Goal: Task Accomplishment & Management: Manage account settings

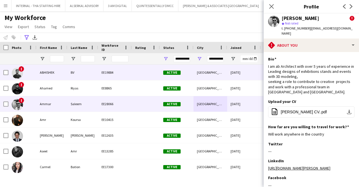
scroll to position [0, 2]
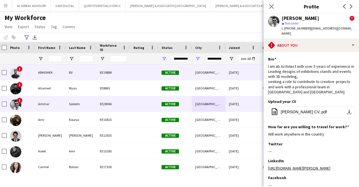
click at [62, 70] on div "ABHISHEK" at bounding box center [50, 72] width 31 height 15
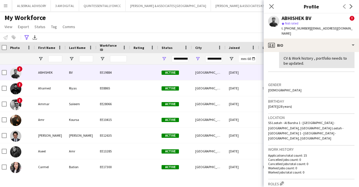
scroll to position [208, 0]
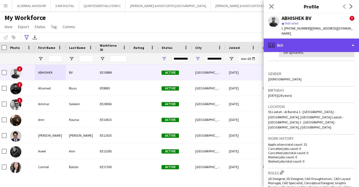
click at [312, 38] on div "profile Bio" at bounding box center [311, 44] width 95 height 13
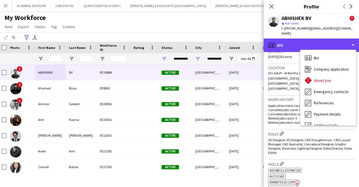
scroll to position [247, 0]
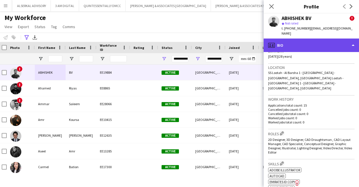
click at [306, 39] on div "profile Bio" at bounding box center [311, 44] width 95 height 13
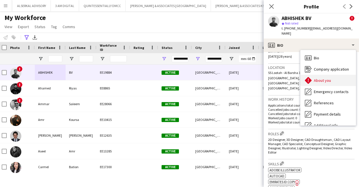
click at [326, 78] on span "About you" at bounding box center [322, 80] width 17 height 5
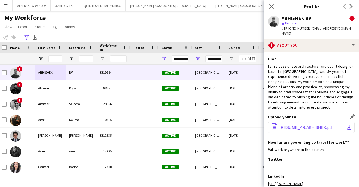
click at [290, 129] on span "RESUME_AR.ABHISHEK.pdf" at bounding box center [307, 127] width 52 height 4
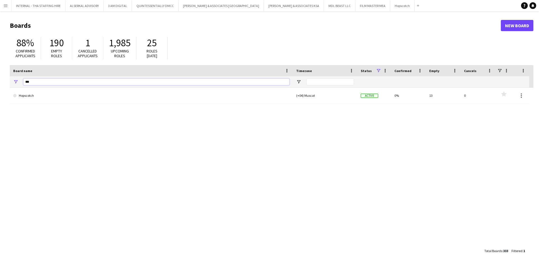
click at [52, 82] on input "***" at bounding box center [156, 82] width 266 height 7
type input "*"
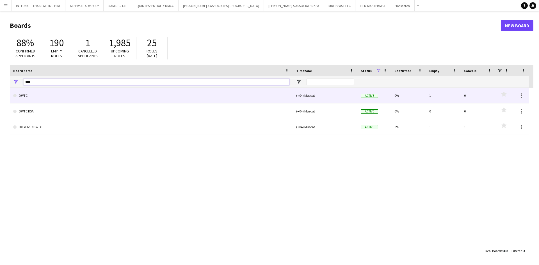
type input "****"
click at [37, 96] on link "DWTC" at bounding box center [151, 96] width 276 height 16
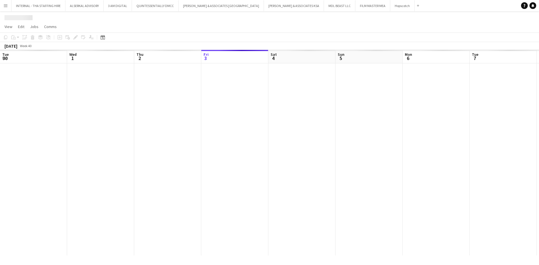
scroll to position [0, 134]
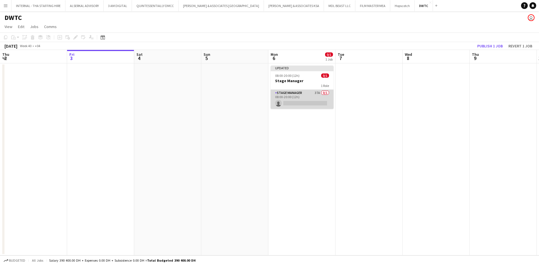
click at [317, 91] on app-card-role "Stage Manager 37A 0/1 08:00-20:00 (12h) single-neutral-actions" at bounding box center [302, 99] width 63 height 19
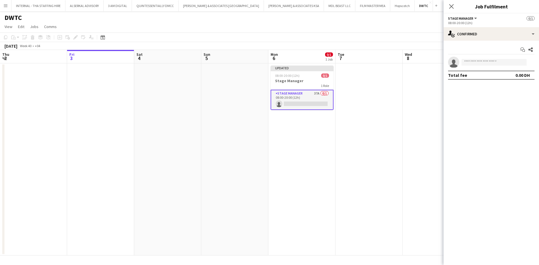
click at [317, 93] on app-card-role "Stage Manager 37A 0/1 08:00-20:00 (12h) single-neutral-actions" at bounding box center [302, 100] width 63 height 20
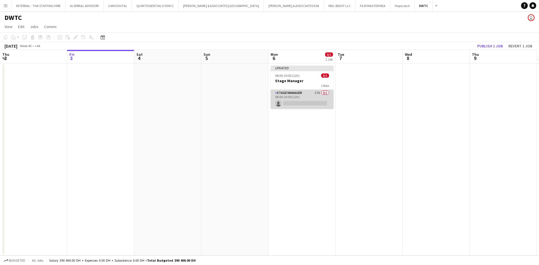
click at [317, 93] on app-card-role "Stage Manager 37A 0/1 08:00-20:00 (12h) single-neutral-actions" at bounding box center [302, 99] width 63 height 19
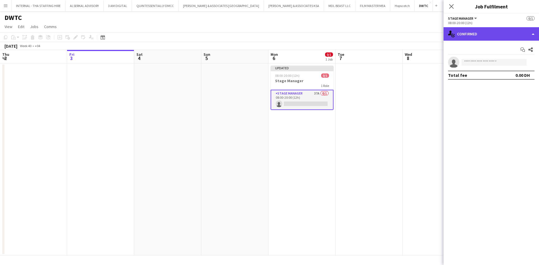
click at [534, 35] on div "single-neutral-actions-check-2 Confirmed" at bounding box center [491, 33] width 95 height 13
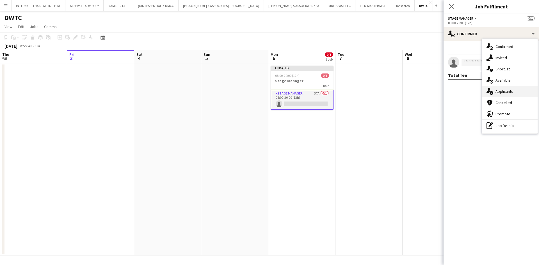
click at [510, 91] on span "Applicants" at bounding box center [505, 91] width 18 height 5
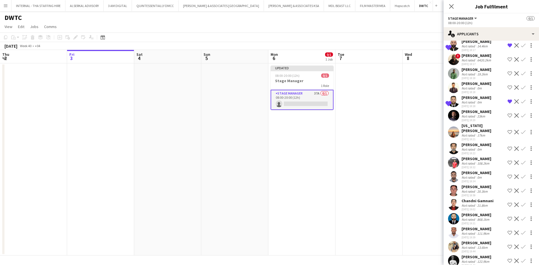
scroll to position [0, 0]
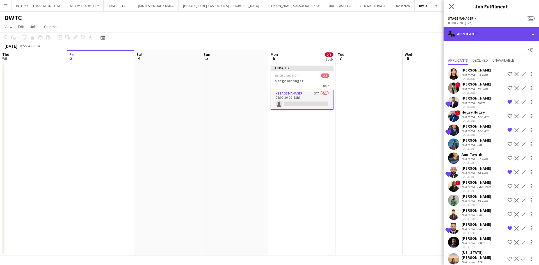
click at [531, 33] on div "single-neutral-actions-information Applicants" at bounding box center [491, 33] width 95 height 13
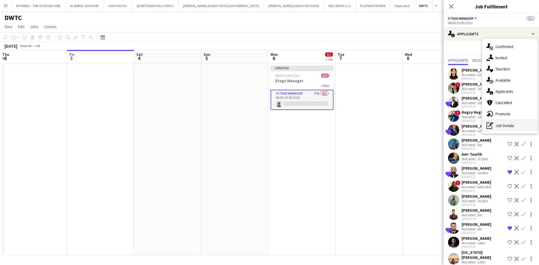
click at [505, 123] on div "pen-write Job Details" at bounding box center [510, 125] width 56 height 11
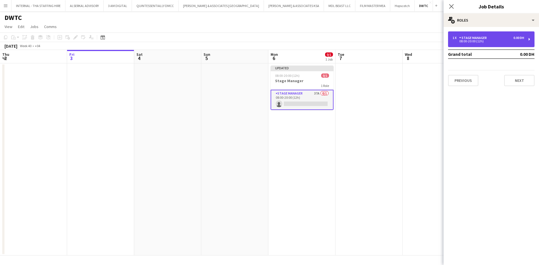
click at [487, 36] on div "Stage Manager" at bounding box center [474, 38] width 30 height 4
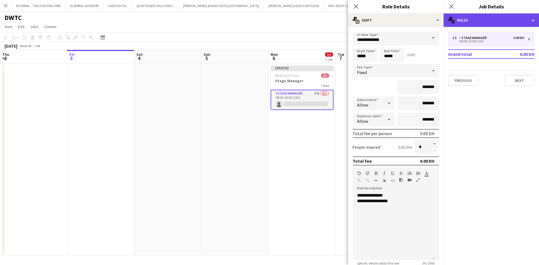
click at [533, 19] on div "multiple-users-add Roles" at bounding box center [491, 19] width 95 height 13
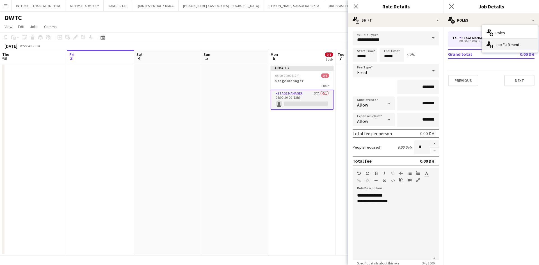
click at [508, 44] on div "single-neutral-actions-up-down Job Fulfilment" at bounding box center [510, 44] width 56 height 11
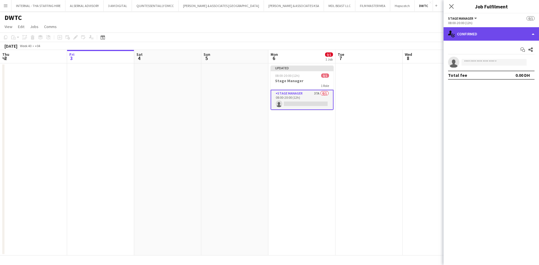
click at [487, 36] on div "single-neutral-actions-check-2 Confirmed" at bounding box center [491, 33] width 95 height 13
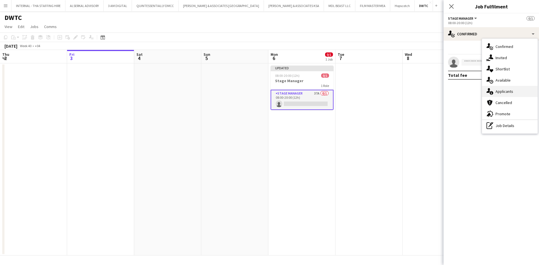
click at [499, 90] on span "Applicants" at bounding box center [505, 91] width 18 height 5
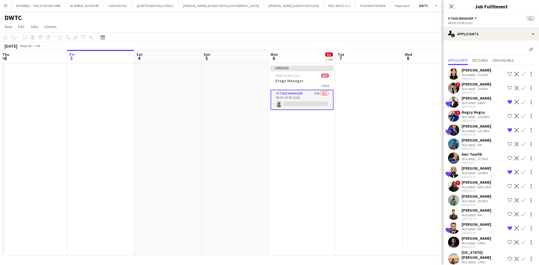
click at [450, 174] on icon at bounding box center [449, 174] width 6 height 5
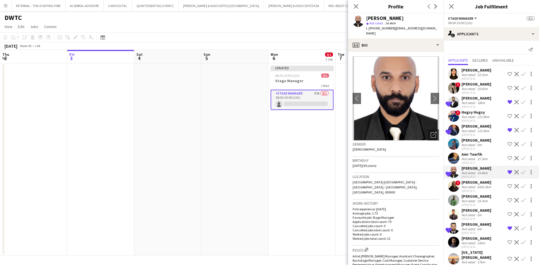
click at [467, 86] on div "Dunia AbdulWahab" at bounding box center [477, 84] width 30 height 5
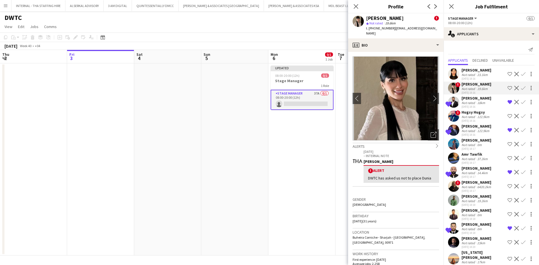
click at [469, 167] on div "Sobin Varghese" at bounding box center [477, 168] width 30 height 5
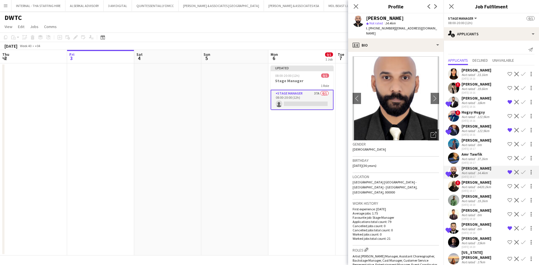
click at [477, 260] on div "17km" at bounding box center [481, 262] width 10 height 4
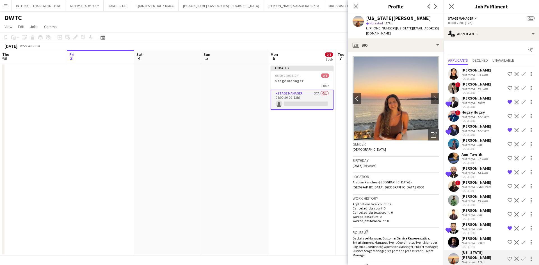
click at [481, 142] on div "Yousef Al Hashemi" at bounding box center [477, 140] width 30 height 5
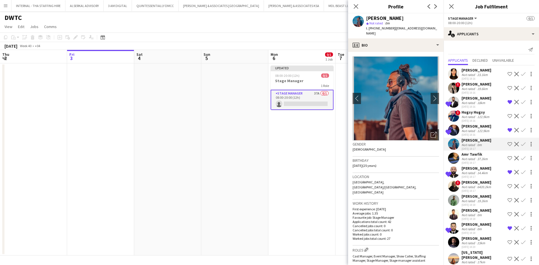
click at [480, 86] on div "Dunia AbdulWahab" at bounding box center [477, 84] width 30 height 5
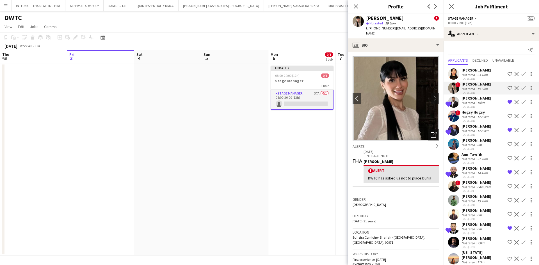
click at [391, 27] on span "t. +971585953042" at bounding box center [380, 28] width 29 height 4
click at [390, 31] on div "t. +971585953042 | g00013893@icloud.com" at bounding box center [402, 31] width 73 height 10
click at [471, 74] on div "Not rated" at bounding box center [469, 75] width 15 height 4
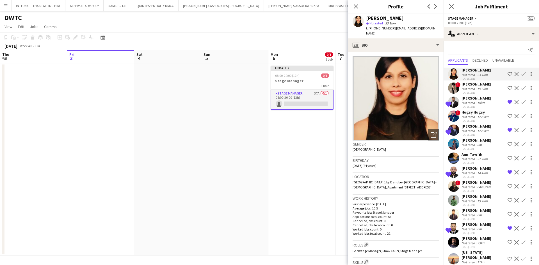
click at [480, 89] on div "19.6km" at bounding box center [482, 89] width 13 height 4
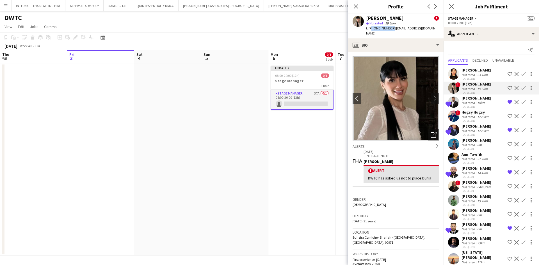
drag, startPoint x: 390, startPoint y: 28, endPoint x: 370, endPoint y: 27, distance: 19.7
click at [370, 27] on span "t. +971585953042" at bounding box center [380, 28] width 29 height 4
copy span "971585953042"
click at [470, 96] on div "Ahmed Albasha" at bounding box center [477, 98] width 30 height 5
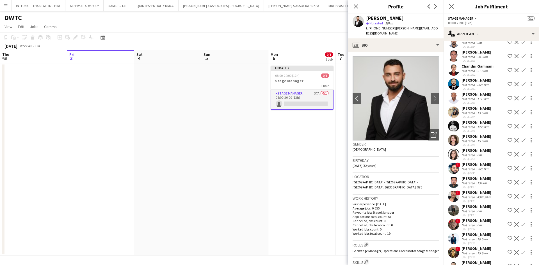
scroll to position [326, 0]
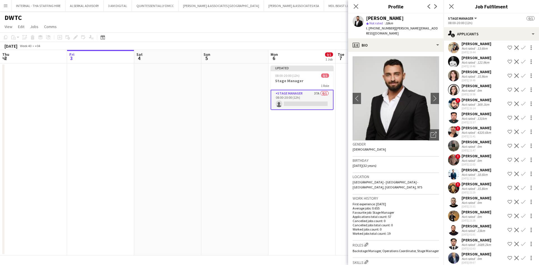
click at [478, 196] on div "Zenop Kelian" at bounding box center [477, 198] width 30 height 5
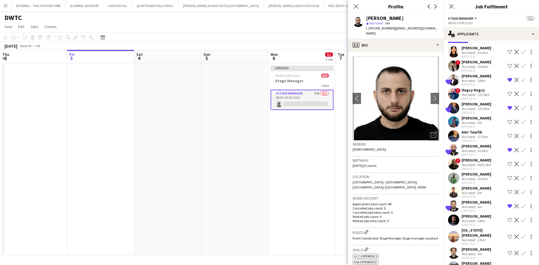
scroll to position [22, 0]
click at [469, 108] on div "Not rated" at bounding box center [469, 109] width 15 height 4
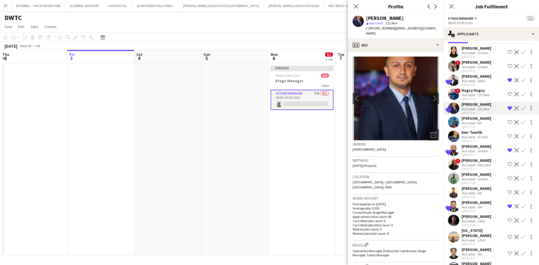
click at [469, 121] on div "Yousef Al Hashemi" at bounding box center [477, 118] width 30 height 5
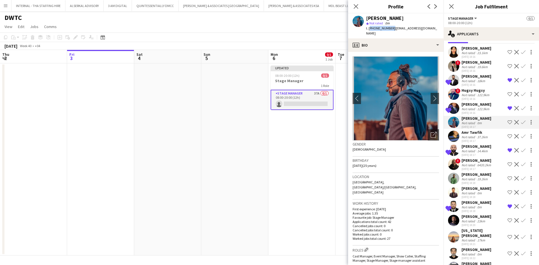
drag, startPoint x: 390, startPoint y: 30, endPoint x: 369, endPoint y: 29, distance: 21.3
click at [369, 29] on span "t. +971545594406" at bounding box center [380, 28] width 29 height 4
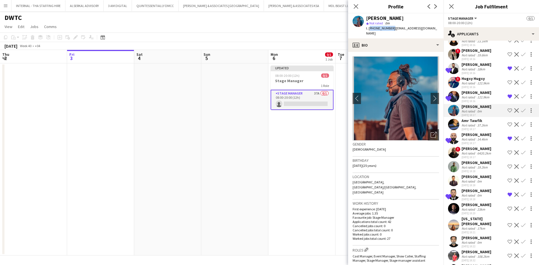
scroll to position [0, 0]
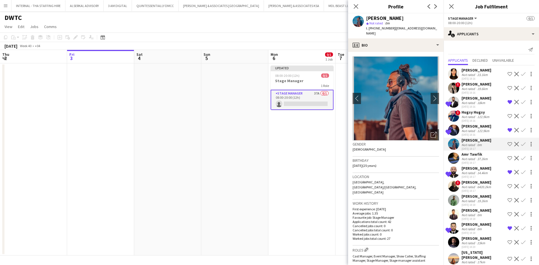
drag, startPoint x: 381, startPoint y: 27, endPoint x: 473, endPoint y: 253, distance: 243.9
click at [473, 253] on div "Georgia McLean" at bounding box center [484, 255] width 44 height 10
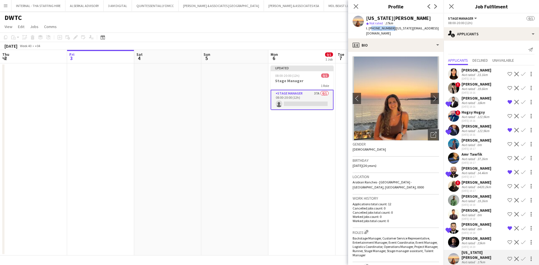
drag, startPoint x: 390, startPoint y: 29, endPoint x: 370, endPoint y: 28, distance: 19.9
click at [370, 28] on span "t. +971504009622" at bounding box center [380, 28] width 29 height 4
copy span "971504009622"
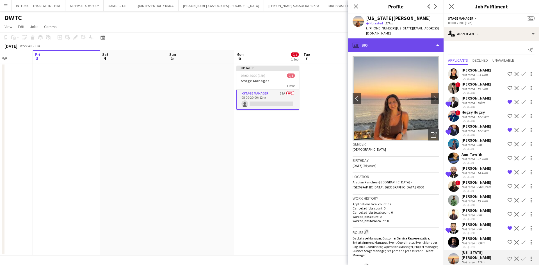
click at [372, 39] on div "profile Bio" at bounding box center [395, 44] width 95 height 13
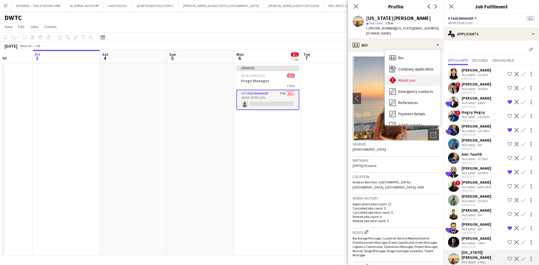
click at [406, 78] on span "About you" at bounding box center [406, 80] width 17 height 5
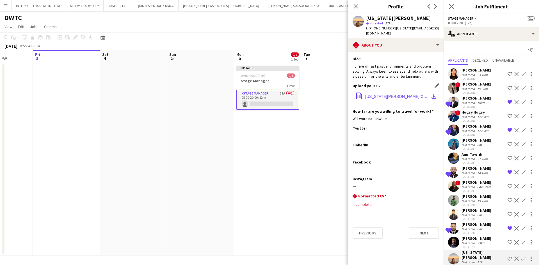
click at [393, 94] on span "Georgia Mclean CV.pdf" at bounding box center [396, 96] width 63 height 4
click at [385, 94] on span "Georgia Mclean CV.pdf" at bounding box center [396, 96] width 63 height 4
click at [471, 88] on div "Not rated" at bounding box center [469, 89] width 15 height 4
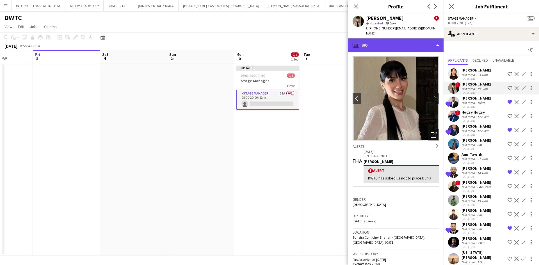
click at [389, 38] on div "profile Bio" at bounding box center [395, 44] width 95 height 13
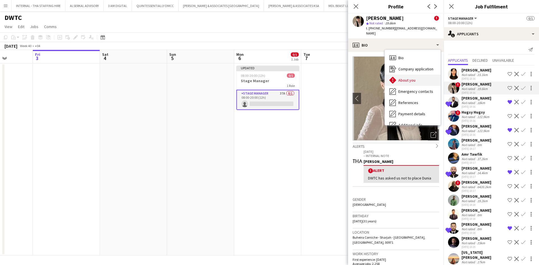
click at [407, 75] on div "About you About you" at bounding box center [413, 80] width 56 height 11
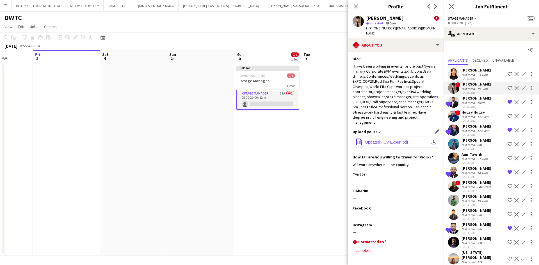
click at [381, 140] on span "Updated - CV Expert.pdf" at bounding box center [386, 142] width 43 height 4
click at [468, 126] on div "Tarek Matama" at bounding box center [477, 126] width 30 height 5
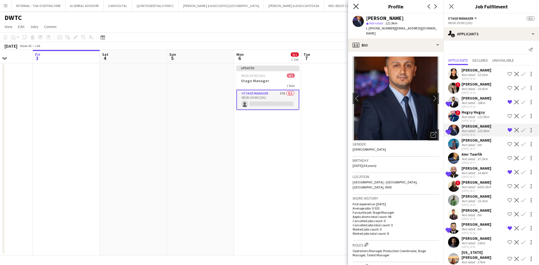
click at [354, 5] on icon "Close pop-in" at bounding box center [355, 6] width 5 height 5
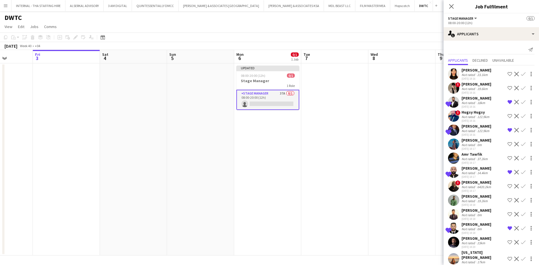
click at [6, 7] on app-icon "Menu" at bounding box center [5, 5] width 4 height 4
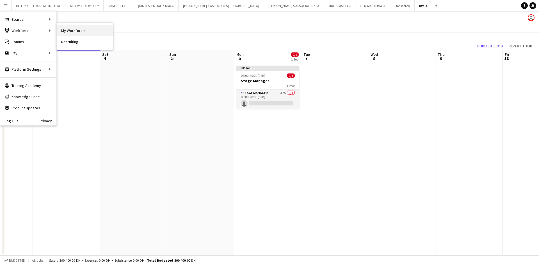
click at [86, 32] on link "My Workforce" at bounding box center [85, 30] width 56 height 11
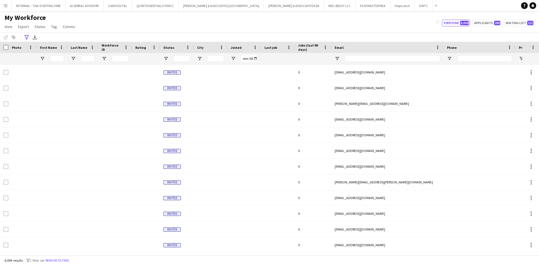
type input "**********"
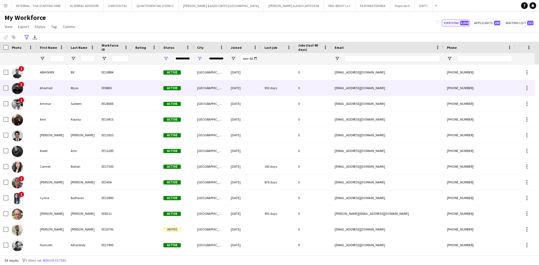
click at [214, 86] on div "[GEOGRAPHIC_DATA]" at bounding box center [211, 87] width 34 height 15
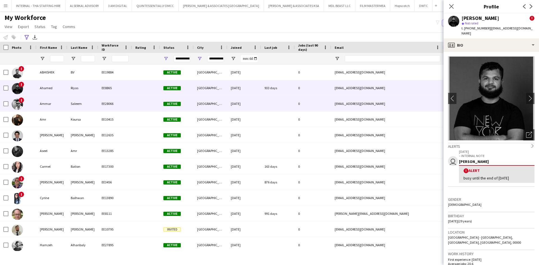
click at [197, 111] on div "[GEOGRAPHIC_DATA]" at bounding box center [211, 103] width 34 height 15
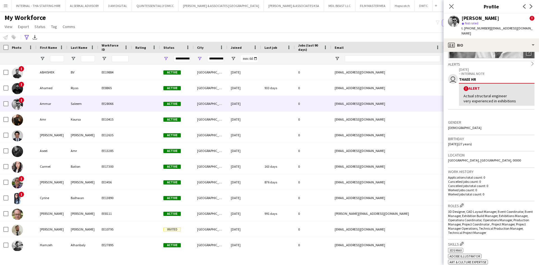
scroll to position [82, 0]
drag, startPoint x: 487, startPoint y: 29, endPoint x: 465, endPoint y: 28, distance: 21.9
click at [465, 28] on div "t. +971542946360 | ammarsaleem117@gmail.com" at bounding box center [498, 31] width 73 height 10
copy span "+971542946360"
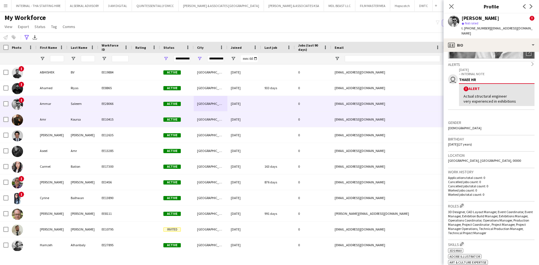
click at [64, 122] on div "Amr" at bounding box center [52, 119] width 31 height 15
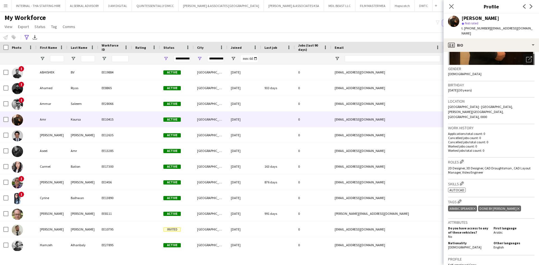
scroll to position [75, 0]
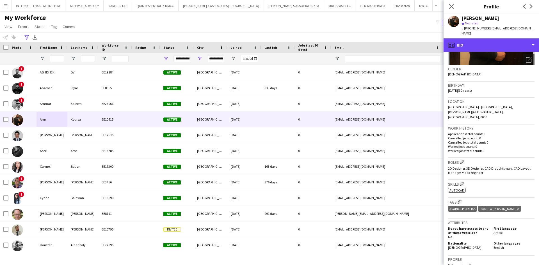
drag, startPoint x: 480, startPoint y: 41, endPoint x: 504, endPoint y: 98, distance: 61.8
click at [504, 98] on div "profile Bio Bio Bio Company application Company application About you About you…" at bounding box center [491, 151] width 95 height 227
click at [494, 38] on div "profile Bio" at bounding box center [491, 44] width 95 height 13
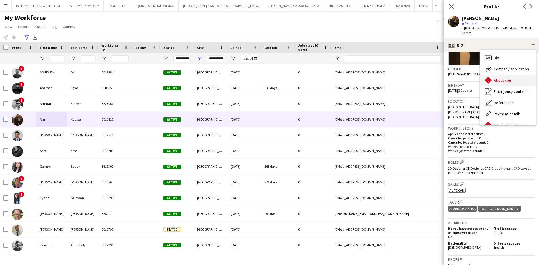
click at [507, 75] on div "About you About you" at bounding box center [508, 80] width 56 height 11
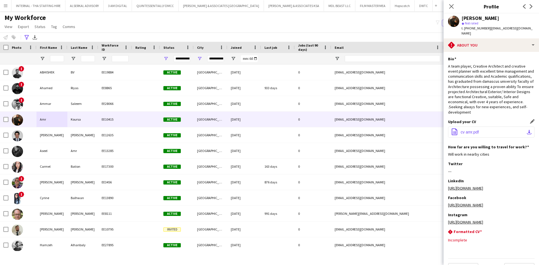
click at [478, 130] on span "cv amr.pdf" at bounding box center [470, 132] width 18 height 4
click at [469, 130] on span "cv amr.pdf" at bounding box center [470, 132] width 18 height 4
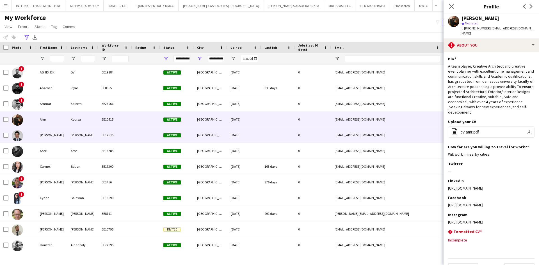
click at [64, 135] on div "[PERSON_NAME]" at bounding box center [52, 134] width 31 height 15
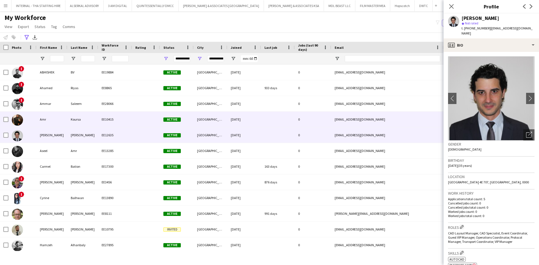
click at [42, 121] on div "Amr" at bounding box center [52, 119] width 31 height 15
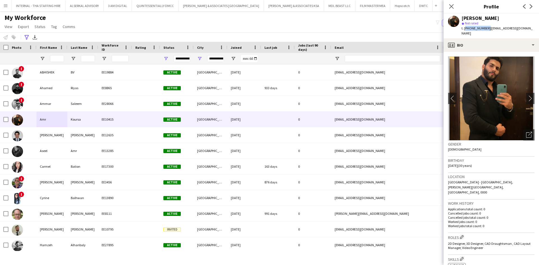
drag, startPoint x: 485, startPoint y: 30, endPoint x: 465, endPoint y: 29, distance: 20.8
click at [465, 29] on span "t. +971558620930" at bounding box center [476, 28] width 29 height 4
copy span "+971558620930"
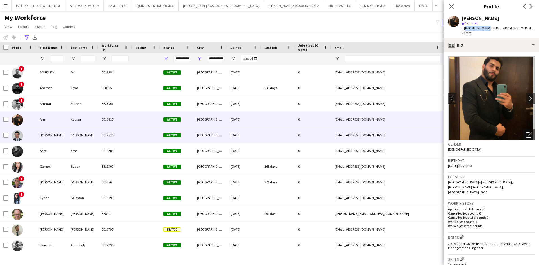
click at [72, 129] on div "[PERSON_NAME]" at bounding box center [82, 134] width 31 height 15
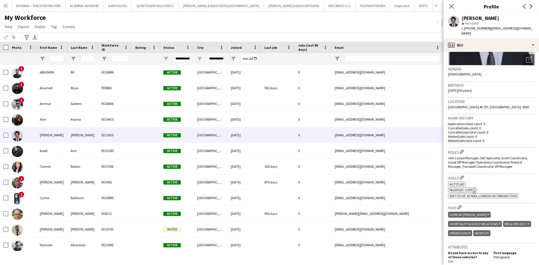
scroll to position [76, 0]
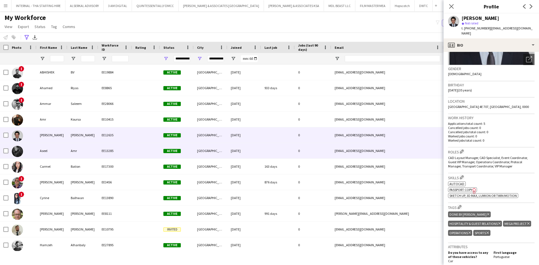
click at [217, 147] on div "[GEOGRAPHIC_DATA]" at bounding box center [211, 150] width 34 height 15
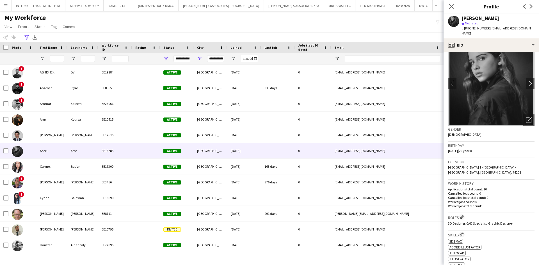
scroll to position [15, 0]
drag, startPoint x: 487, startPoint y: 29, endPoint x: 465, endPoint y: 27, distance: 22.3
click at [465, 27] on div "t. +201118460008 | aseelamr96@hotmail.com" at bounding box center [498, 31] width 73 height 10
copy div "+201118460008 |"
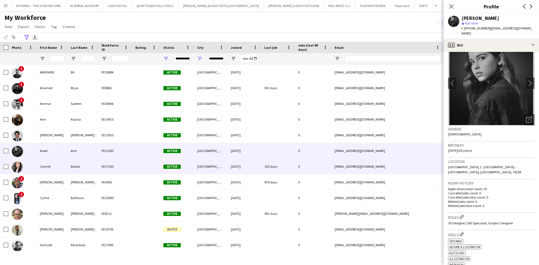
click at [140, 166] on div at bounding box center [146, 166] width 28 height 15
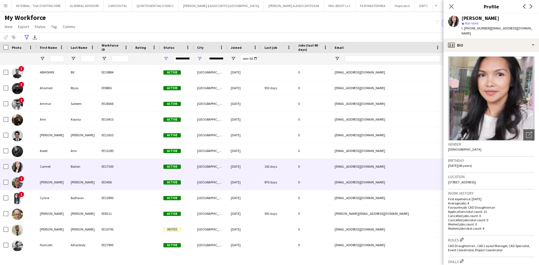
click at [136, 178] on div at bounding box center [146, 182] width 28 height 15
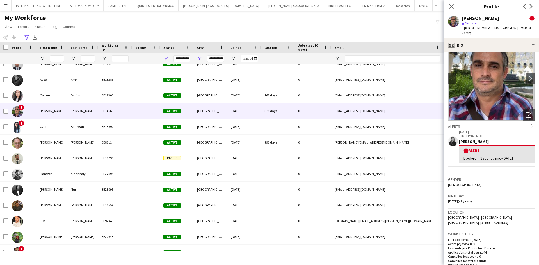
scroll to position [21, 0]
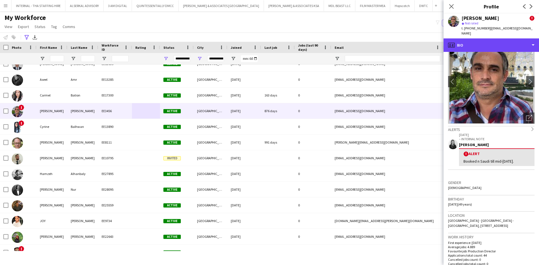
drag, startPoint x: 480, startPoint y: 39, endPoint x: 512, endPoint y: 120, distance: 86.5
click at [512, 120] on div "profile Bio Bio Bio Company application Company application About you About you…" at bounding box center [491, 151] width 95 height 227
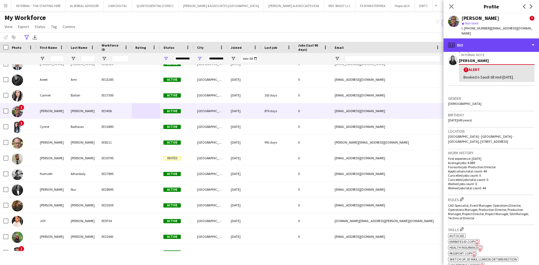
scroll to position [101, 0]
click at [475, 38] on div "profile Bio" at bounding box center [491, 44] width 95 height 13
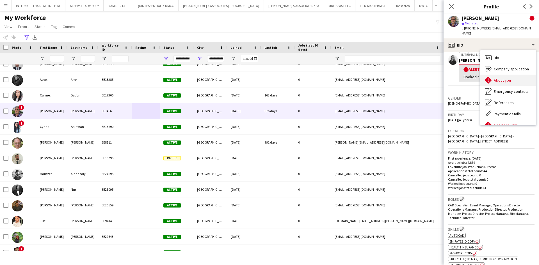
click at [501, 78] on span "About you" at bounding box center [502, 80] width 17 height 5
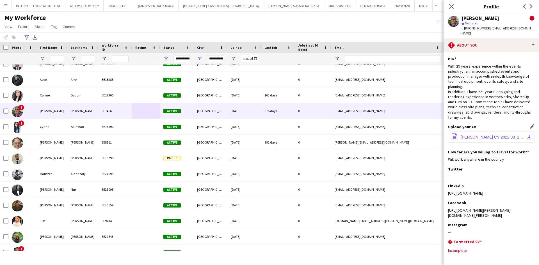
click at [483, 132] on button "office-file-sheet CLINTON SEERY CV 2022 03_10_22.pdf download-bottom" at bounding box center [491, 137] width 86 height 11
click at [472, 135] on span "CLINTON SEERY CV 2022 03_10_22.pdf" at bounding box center [492, 137] width 63 height 4
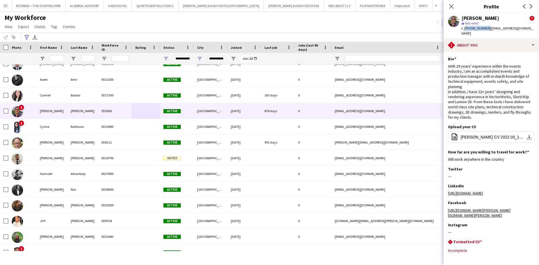
drag, startPoint x: 486, startPoint y: 29, endPoint x: 465, endPoint y: 27, distance: 21.2
click at [465, 27] on span "t. +971585509102" at bounding box center [476, 28] width 29 height 4
copy span "+971585509102"
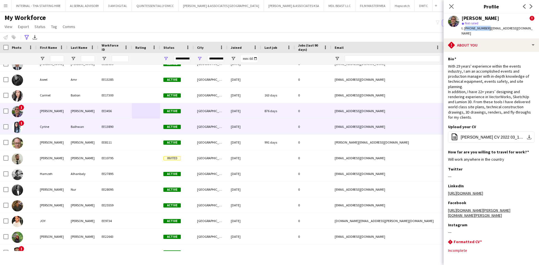
click at [79, 129] on div "Balhwan" at bounding box center [82, 126] width 31 height 15
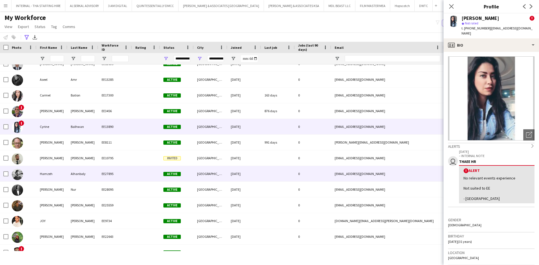
click at [94, 162] on div "[PERSON_NAME]" at bounding box center [82, 157] width 31 height 15
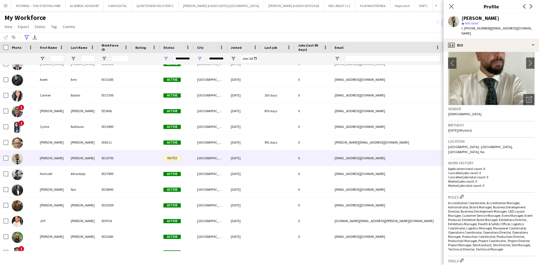
scroll to position [56, 0]
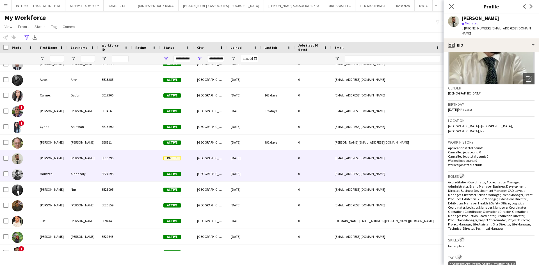
click at [49, 171] on div "Hamzeh" at bounding box center [52, 173] width 31 height 15
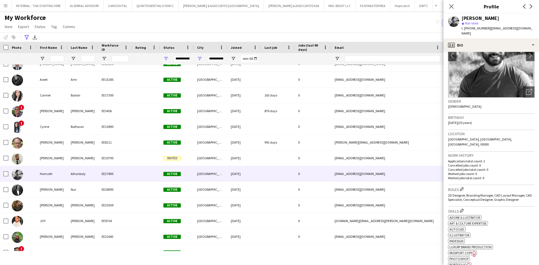
scroll to position [112, 0]
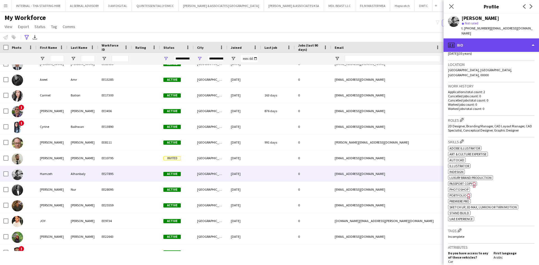
click at [484, 38] on div "profile Bio" at bounding box center [491, 44] width 95 height 13
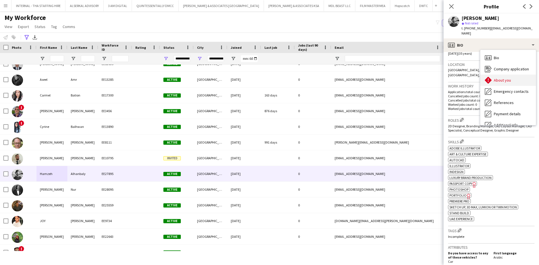
click at [497, 78] on span "About you" at bounding box center [502, 80] width 17 height 5
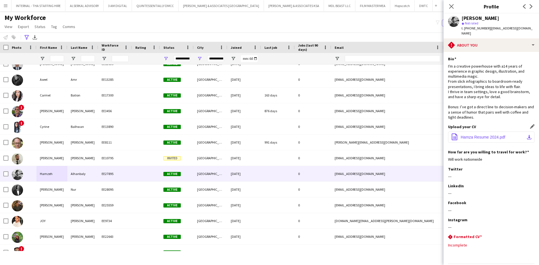
click at [471, 132] on button "office-file-sheet Hamza Resume 2024.pdf download-bottom" at bounding box center [491, 137] width 86 height 11
drag, startPoint x: 486, startPoint y: 28, endPoint x: 464, endPoint y: 28, distance: 22.2
click at [464, 28] on span "t. +971502954108" at bounding box center [476, 28] width 29 height 4
click at [523, 18] on div "Hamzeh Alhanbaly" at bounding box center [498, 18] width 73 height 5
drag, startPoint x: 486, startPoint y: 28, endPoint x: 465, endPoint y: 29, distance: 21.1
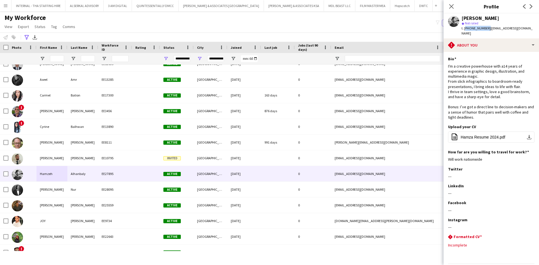
click at [465, 29] on span "t. +971502954108" at bounding box center [476, 28] width 29 height 4
copy span "+971502954108"
click at [485, 29] on span "t. +971502954108" at bounding box center [476, 28] width 29 height 4
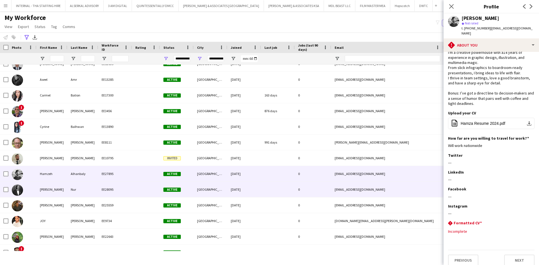
click at [229, 195] on div "[DATE]" at bounding box center [244, 189] width 34 height 15
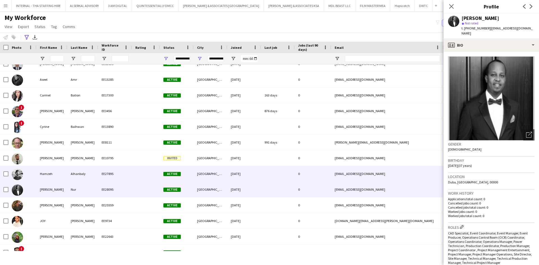
click at [230, 180] on div "[DATE]" at bounding box center [244, 173] width 34 height 15
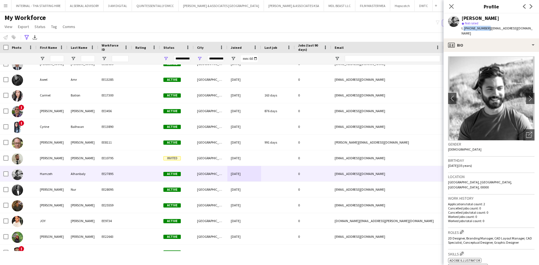
drag, startPoint x: 486, startPoint y: 28, endPoint x: 463, endPoint y: 28, distance: 23.0
click at [463, 28] on span "t. +971502954108" at bounding box center [476, 28] width 29 height 4
copy span ". +971502954108"
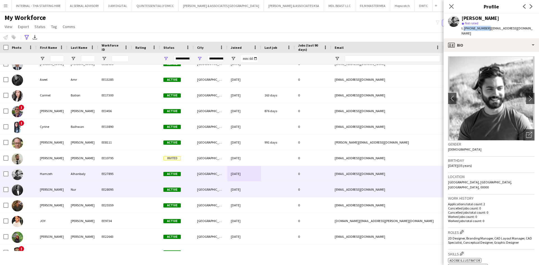
click at [96, 190] on div "Nur" at bounding box center [82, 189] width 31 height 15
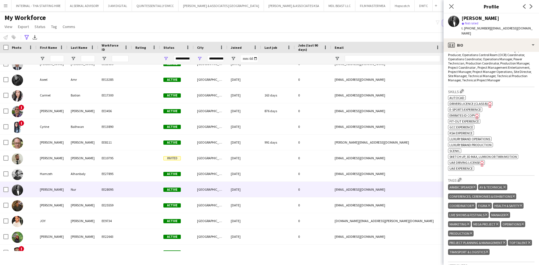
scroll to position [183, 0]
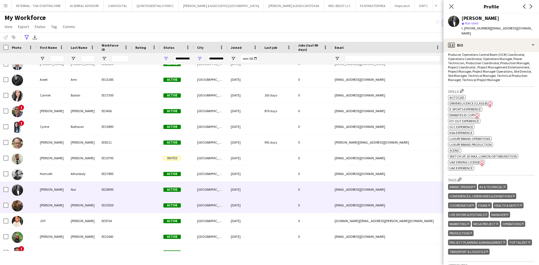
click at [351, 206] on div "[EMAIL_ADDRESS][DOMAIN_NAME]" at bounding box center [387, 205] width 112 height 15
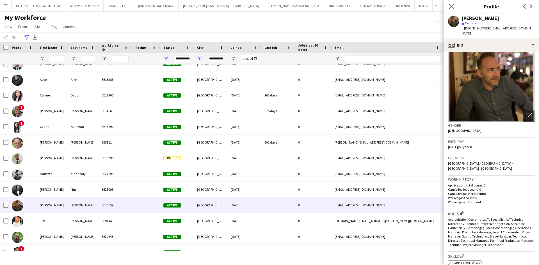
scroll to position [41, 0]
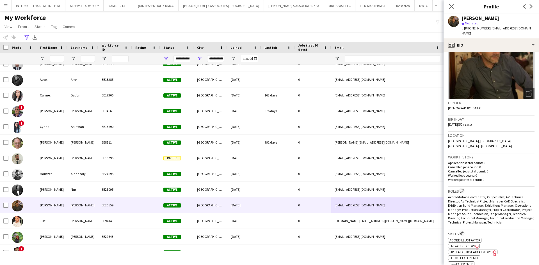
drag, startPoint x: 487, startPoint y: 29, endPoint x: 466, endPoint y: 29, distance: 21.1
click at [466, 29] on span "t. +9710561612303" at bounding box center [476, 28] width 29 height 4
copy span "9710561612303"
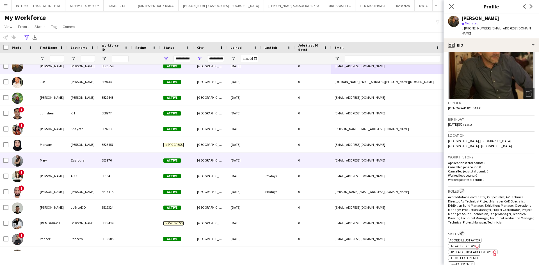
scroll to position [212, 0]
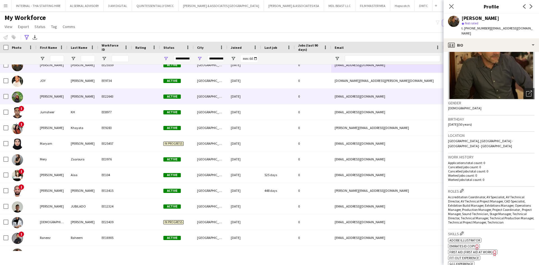
click at [64, 97] on div "[PERSON_NAME]" at bounding box center [52, 96] width 31 height 15
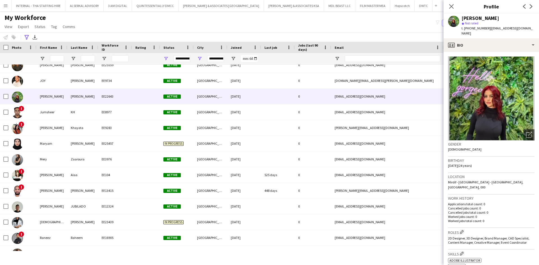
scroll to position [28, 0]
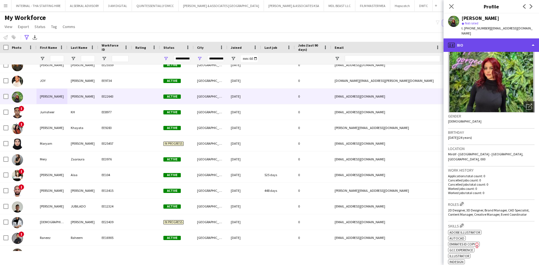
click at [488, 39] on div "profile Bio" at bounding box center [491, 44] width 95 height 13
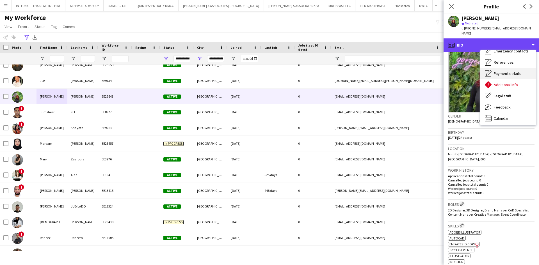
scroll to position [42, 0]
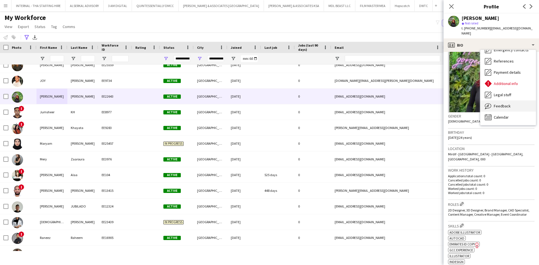
click at [501, 104] on span "Feedback" at bounding box center [502, 106] width 17 height 5
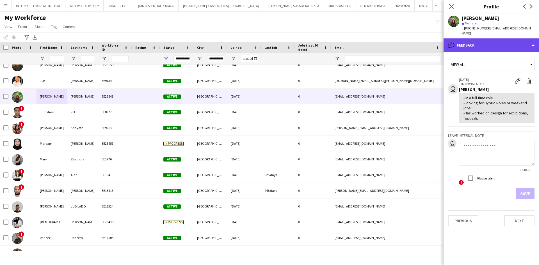
click at [481, 39] on div "bubble-pencil Feedback" at bounding box center [491, 44] width 95 height 13
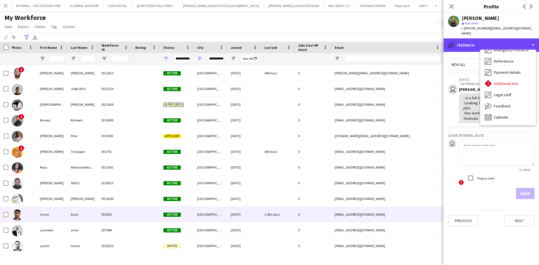
scroll to position [348, 0]
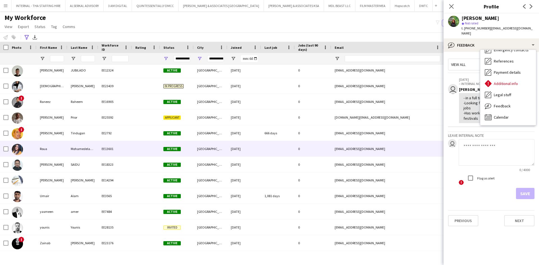
click at [104, 147] on div "EE13601" at bounding box center [115, 148] width 34 height 15
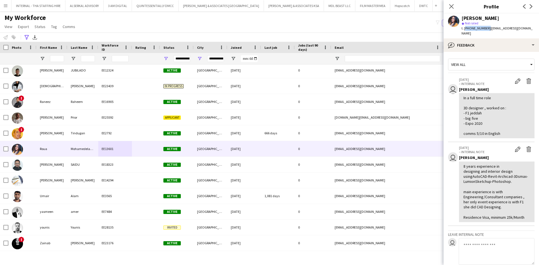
drag, startPoint x: 485, startPoint y: 29, endPoint x: 465, endPoint y: 29, distance: 20.5
click at [465, 29] on span "t. +971524290635" at bounding box center [476, 28] width 29 height 4
copy span "+971524290635"
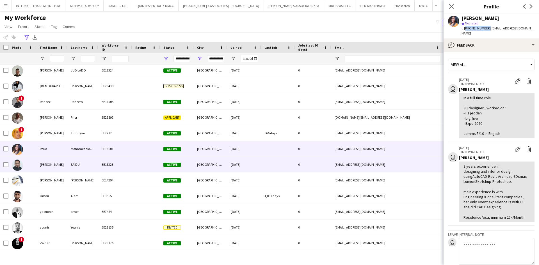
click at [67, 162] on div "SAIFUDHEEN" at bounding box center [52, 164] width 31 height 15
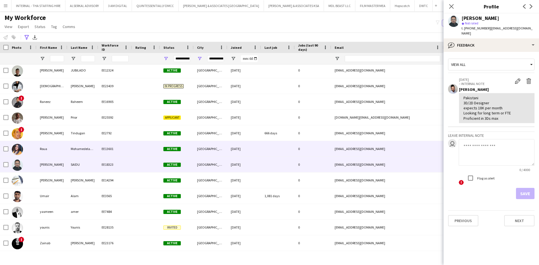
click at [88, 151] on div "Mohamedelamin" at bounding box center [82, 148] width 31 height 15
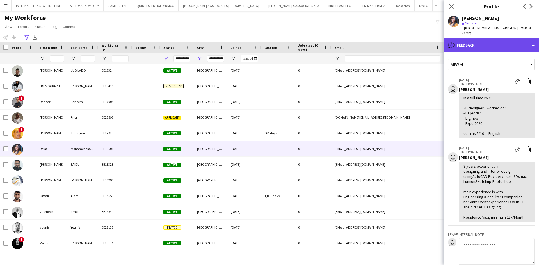
click at [494, 44] on div "bubble-pencil Feedback" at bounding box center [491, 44] width 95 height 13
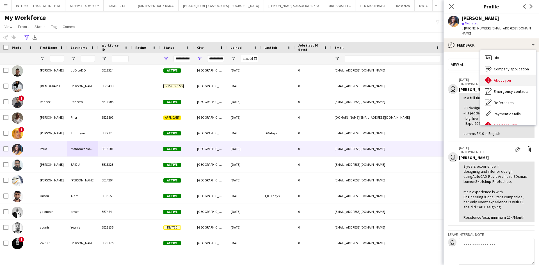
click at [502, 78] on span "About you" at bounding box center [502, 80] width 17 height 5
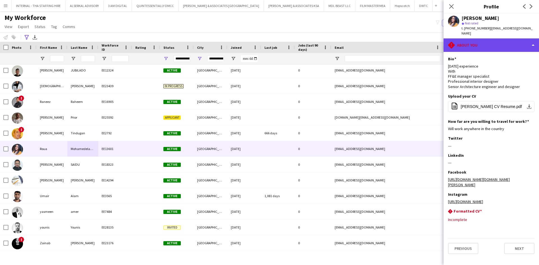
click at [471, 39] on div "rhombus-alert About you" at bounding box center [491, 44] width 95 height 13
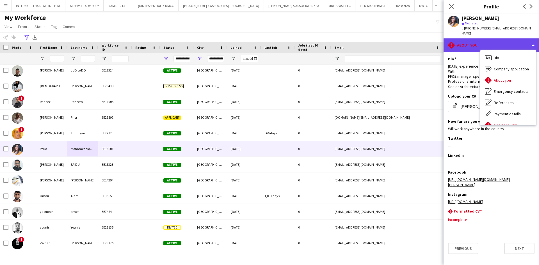
click at [473, 38] on div "rhombus-alert About you" at bounding box center [491, 44] width 95 height 13
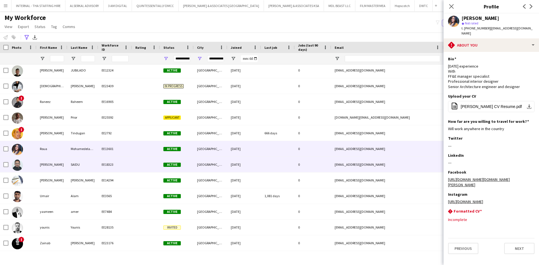
click at [254, 165] on div "05-12-2023" at bounding box center [244, 164] width 34 height 15
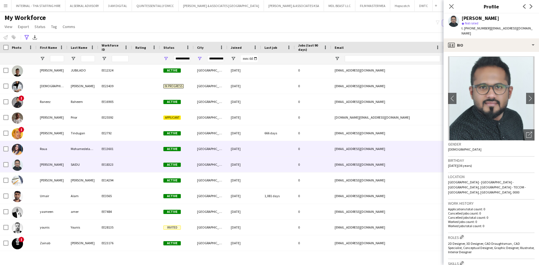
click at [256, 150] on div "15-07-2023" at bounding box center [244, 148] width 34 height 15
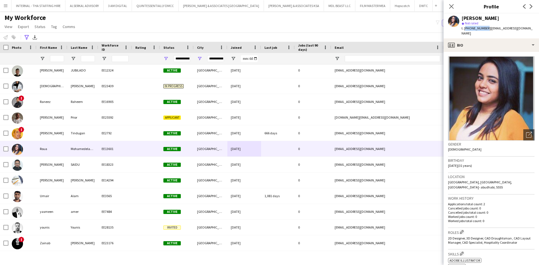
drag, startPoint x: 485, startPoint y: 28, endPoint x: 465, endPoint y: 30, distance: 20.1
click at [465, 30] on span "t. +971524290635" at bounding box center [476, 28] width 29 height 4
click at [508, 22] on div "star Not rated" at bounding box center [498, 23] width 73 height 5
drag, startPoint x: 485, startPoint y: 28, endPoint x: 465, endPoint y: 28, distance: 20.8
click at [465, 28] on span "t. +971524290635" at bounding box center [476, 28] width 29 height 4
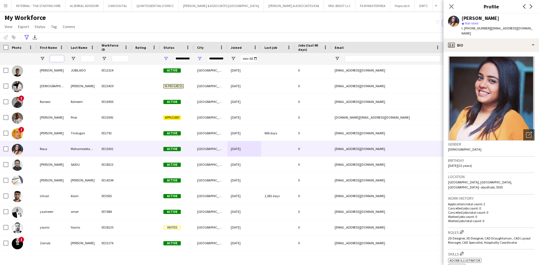
click at [54, 58] on input "First Name Filter Input" at bounding box center [57, 58] width 14 height 7
type input "****"
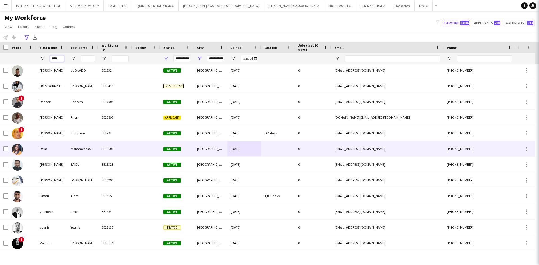
type input "***"
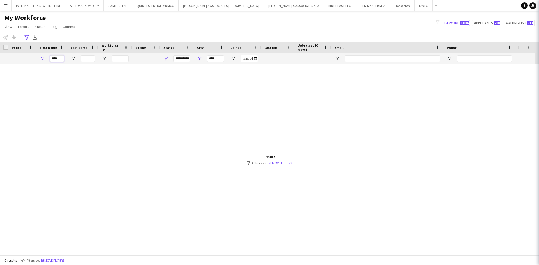
scroll to position [0, 0]
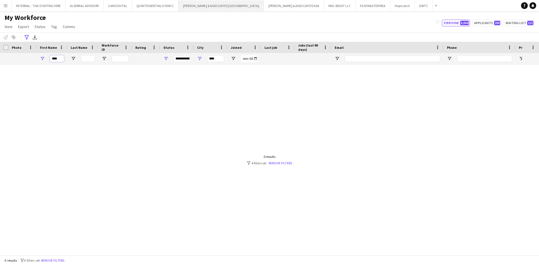
type input "****"
drag, startPoint x: 62, startPoint y: 58, endPoint x: 29, endPoint y: 58, distance: 32.9
click at [29, 58] on div "****" at bounding box center [304, 58] width 609 height 11
type input "**********"
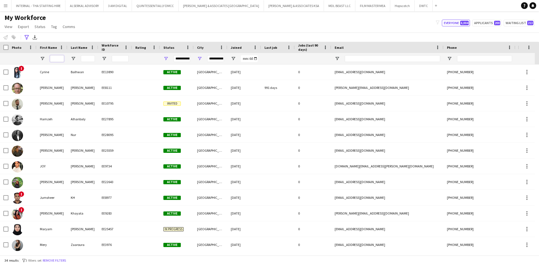
scroll to position [197, 0]
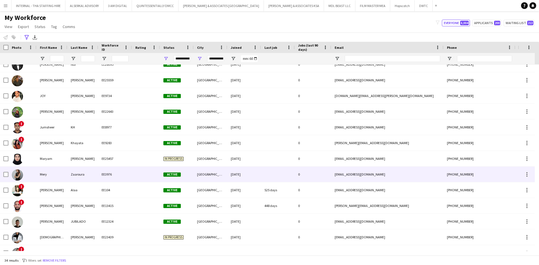
click at [85, 174] on div "Zaaroura" at bounding box center [82, 174] width 31 height 15
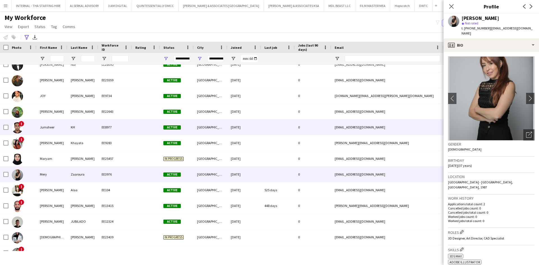
scroll to position [168, 0]
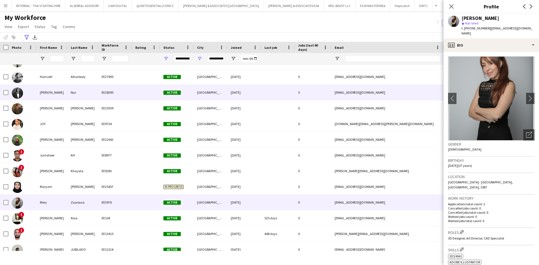
click at [42, 88] on div "[PERSON_NAME]" at bounding box center [52, 92] width 31 height 15
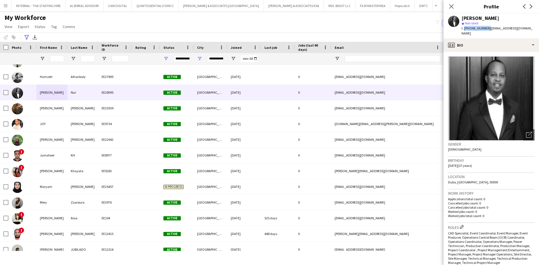
drag, startPoint x: 486, startPoint y: 28, endPoint x: 464, endPoint y: 30, distance: 22.2
click at [464, 30] on span "t. +971567466218" at bounding box center [476, 28] width 29 height 4
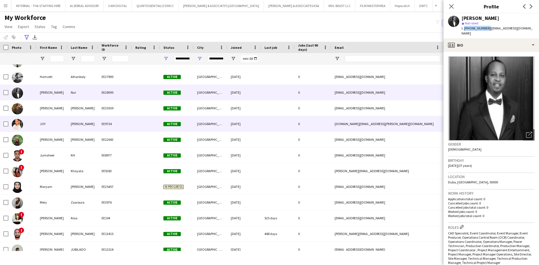
click at [110, 126] on div "EE9734" at bounding box center [115, 123] width 34 height 15
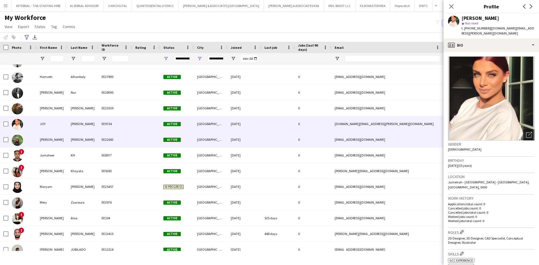
click at [72, 141] on div "[PERSON_NAME]" at bounding box center [82, 139] width 31 height 15
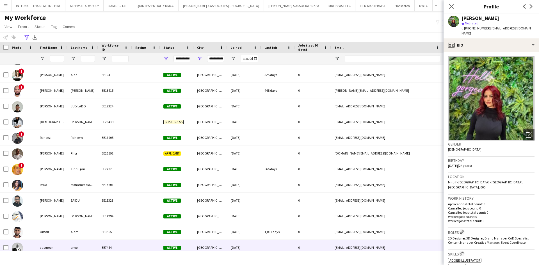
scroll to position [348, 0]
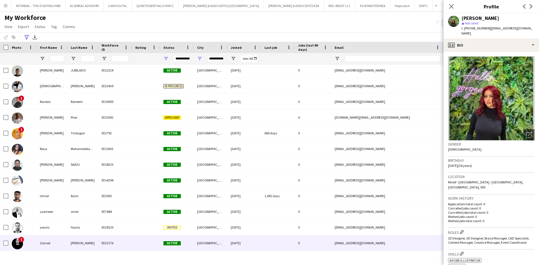
click at [204, 246] on div "[GEOGRAPHIC_DATA]" at bounding box center [211, 243] width 34 height 15
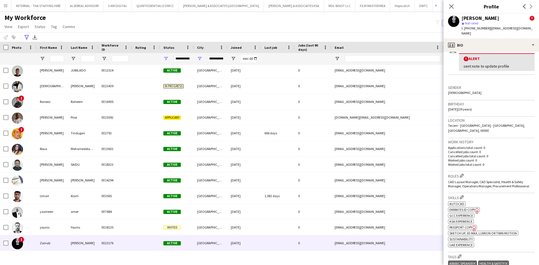
scroll to position [112, 0]
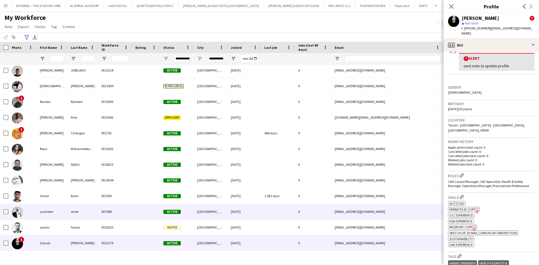
click at [251, 212] on div "12-08-2022" at bounding box center [244, 211] width 34 height 15
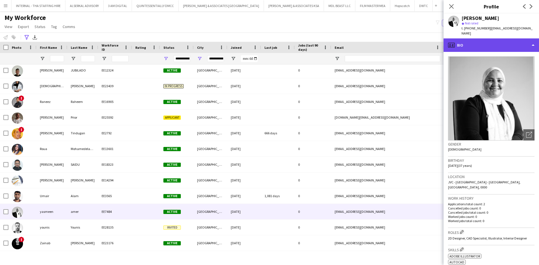
click at [487, 44] on div "profile Bio" at bounding box center [491, 44] width 95 height 13
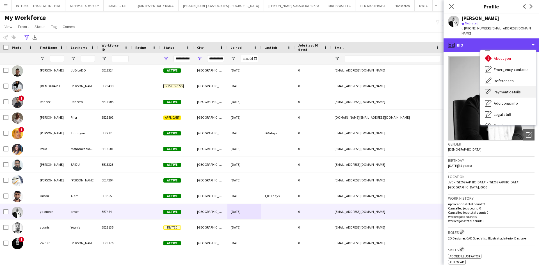
scroll to position [42, 0]
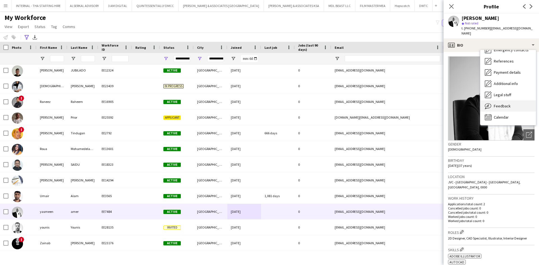
click at [511, 108] on div "Feedback Feedback" at bounding box center [508, 106] width 56 height 11
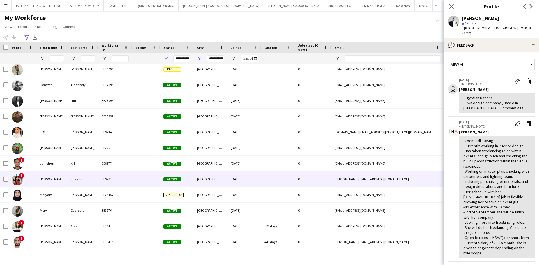
scroll to position [151, 0]
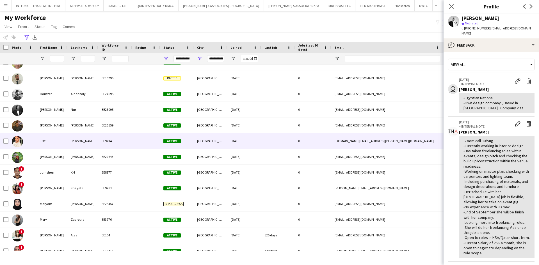
click at [254, 143] on div "[DATE]" at bounding box center [244, 140] width 34 height 15
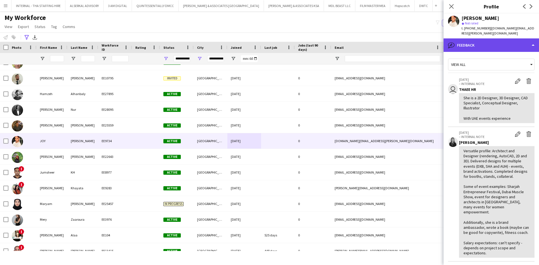
click at [487, 38] on div "bubble-pencil Feedback" at bounding box center [491, 44] width 95 height 13
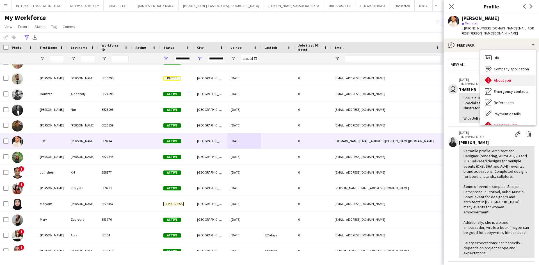
click at [508, 78] on span "About you" at bounding box center [502, 80] width 17 height 5
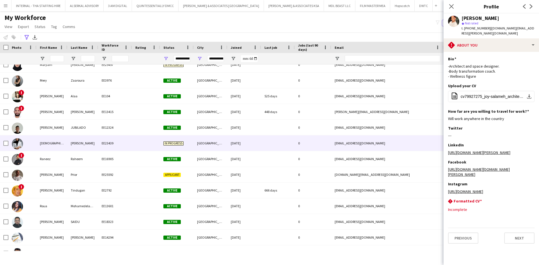
scroll to position [207, 0]
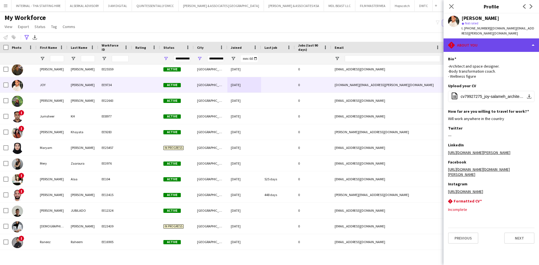
click at [494, 42] on div "rhombus-alert About you" at bounding box center [491, 44] width 95 height 13
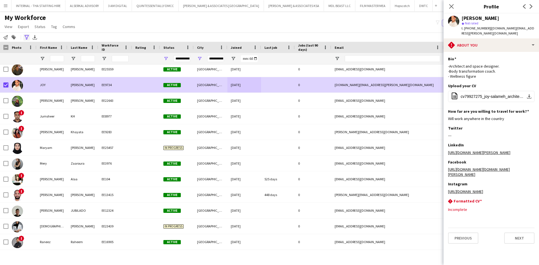
click at [27, 37] on icon "Advanced filters" at bounding box center [26, 37] width 4 height 4
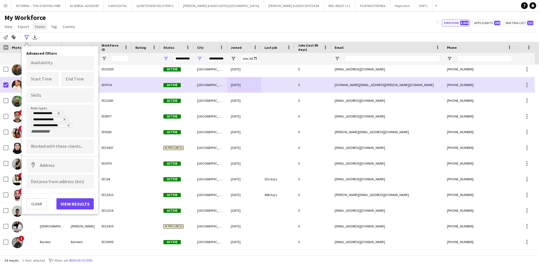
click at [39, 27] on span "Status" at bounding box center [40, 26] width 11 height 5
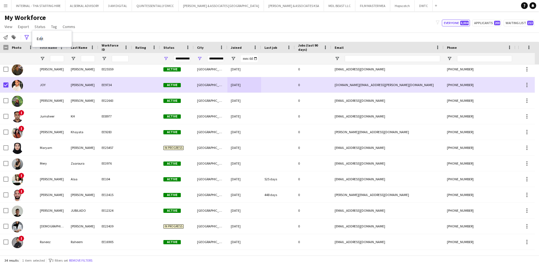
click at [42, 38] on span "Edit" at bounding box center [40, 38] width 6 height 5
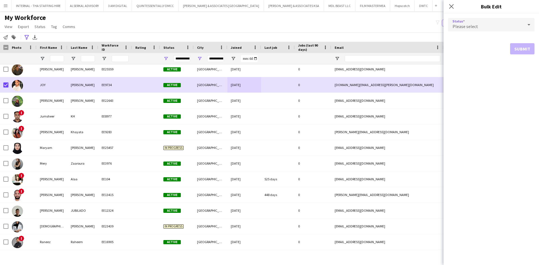
click at [529, 23] on icon at bounding box center [529, 24] width 7 height 11
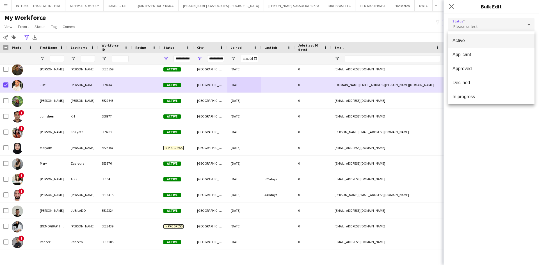
click at [452, 7] on div at bounding box center [269, 132] width 539 height 265
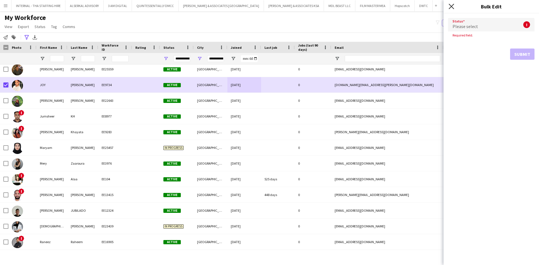
click at [453, 8] on icon "Close pop-in" at bounding box center [451, 6] width 5 height 5
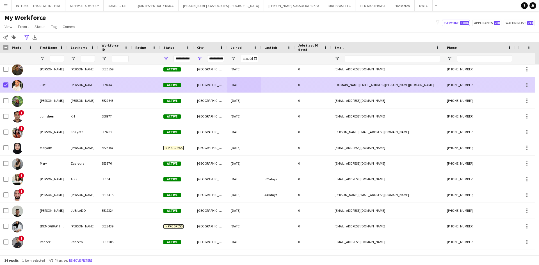
click at [462, 83] on div "+971502934575" at bounding box center [480, 84] width 72 height 15
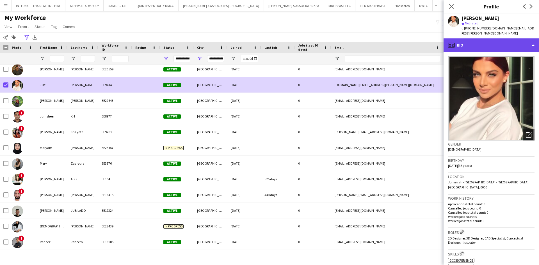
click at [474, 39] on div "profile Bio" at bounding box center [491, 44] width 95 height 13
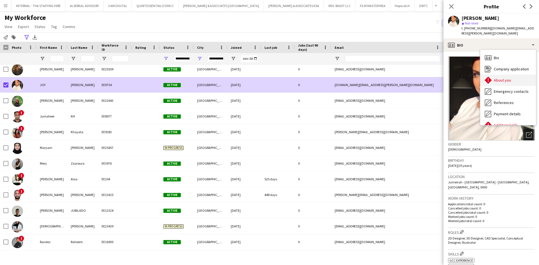
click at [502, 78] on span "About you" at bounding box center [502, 80] width 17 height 5
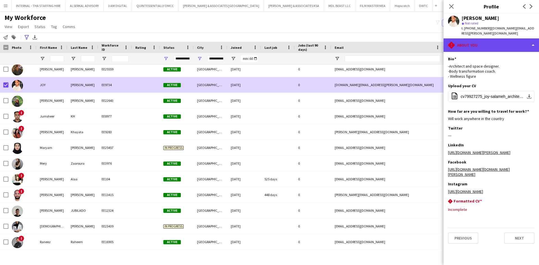
click at [474, 41] on div "rhombus-alert About you" at bounding box center [491, 44] width 95 height 13
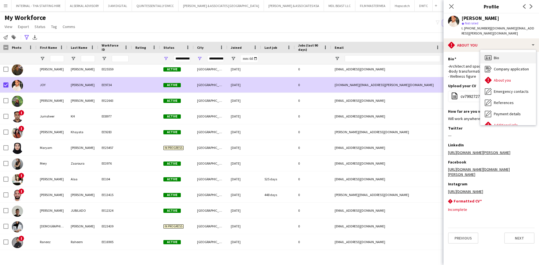
click at [499, 55] on span "Bio" at bounding box center [496, 57] width 5 height 5
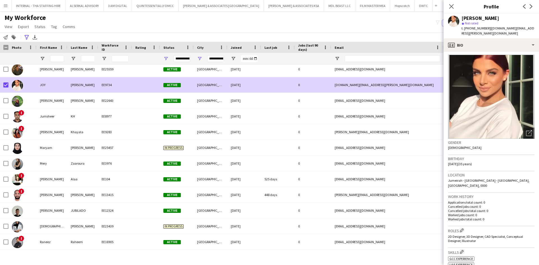
scroll to position [0, 0]
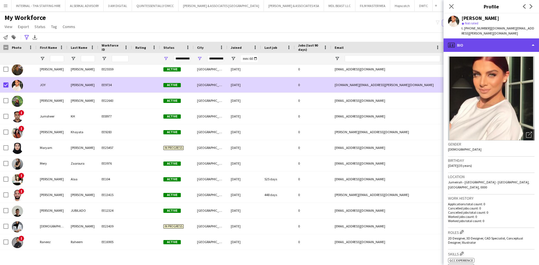
click at [533, 40] on div "profile Bio" at bounding box center [491, 44] width 95 height 13
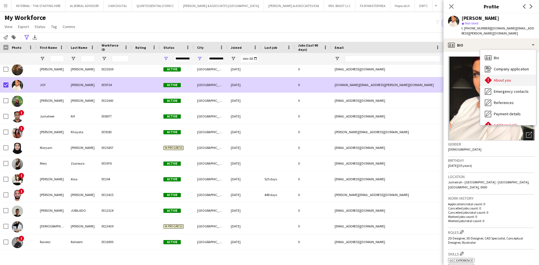
click at [501, 78] on span "About you" at bounding box center [502, 80] width 17 height 5
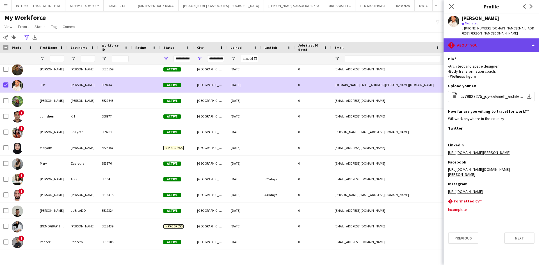
click at [533, 40] on div "rhombus-alert About you" at bounding box center [491, 44] width 95 height 13
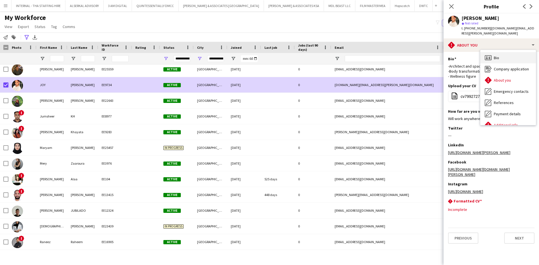
click at [502, 55] on div "Bio Bio" at bounding box center [508, 57] width 56 height 11
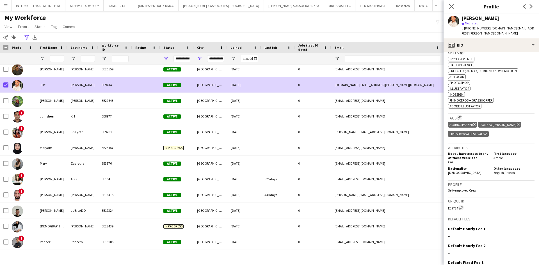
scroll to position [241, 0]
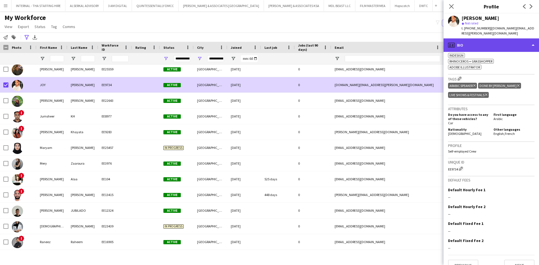
click at [531, 40] on div "profile Bio" at bounding box center [491, 44] width 95 height 13
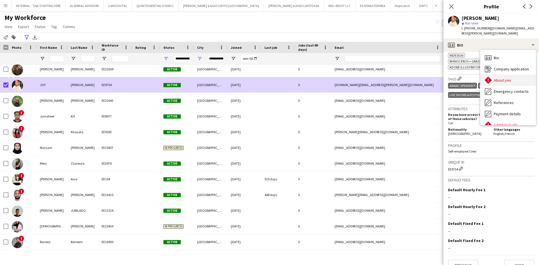
click at [500, 78] on span "About you" at bounding box center [502, 80] width 17 height 5
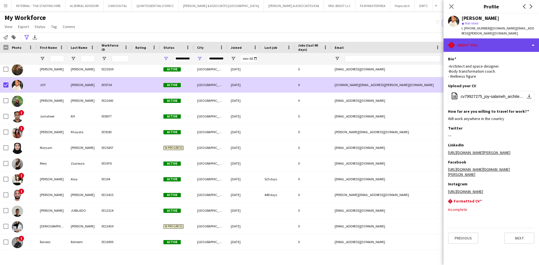
click at [508, 42] on div "rhombus-alert About you" at bounding box center [491, 44] width 95 height 13
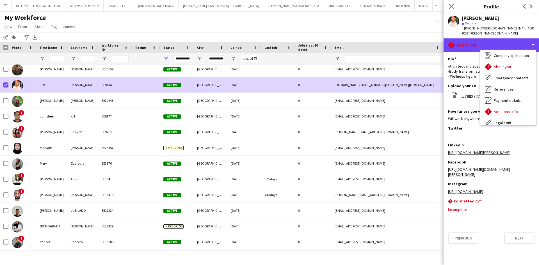
scroll to position [348, 0]
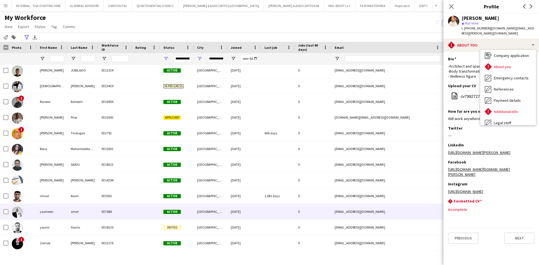
click at [322, 210] on div "0" at bounding box center [313, 211] width 37 height 15
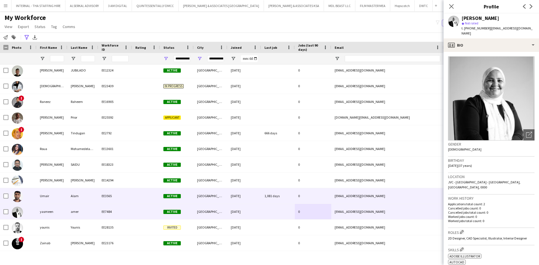
click at [429, 195] on div "0007umair@gmail.com" at bounding box center [387, 195] width 112 height 15
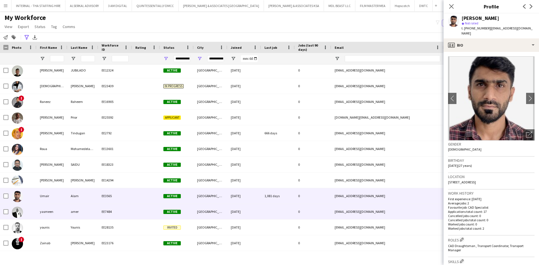
click at [309, 209] on div "0" at bounding box center [313, 211] width 37 height 15
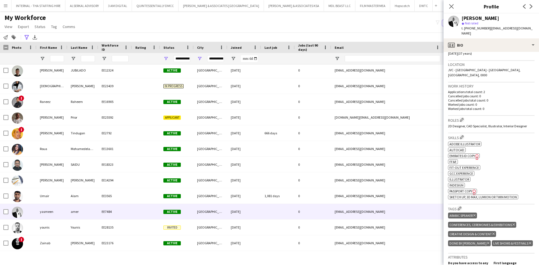
scroll to position [28, 0]
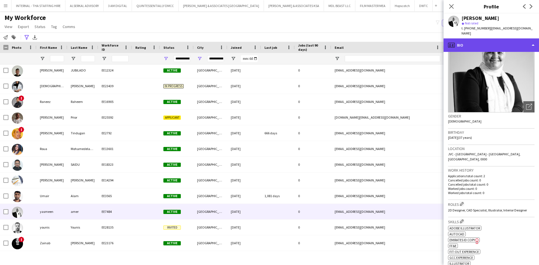
click at [487, 42] on div "profile Bio" at bounding box center [491, 44] width 95 height 13
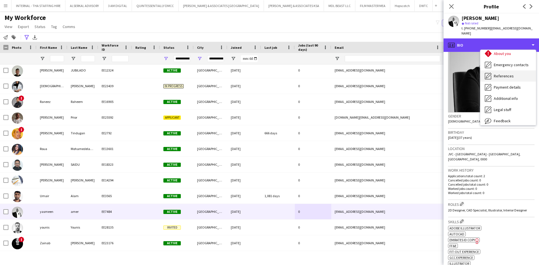
scroll to position [42, 0]
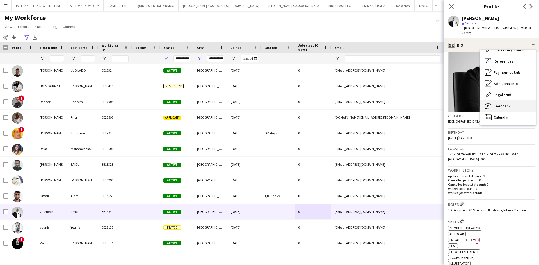
click at [512, 105] on div "Feedback Feedback" at bounding box center [508, 106] width 56 height 11
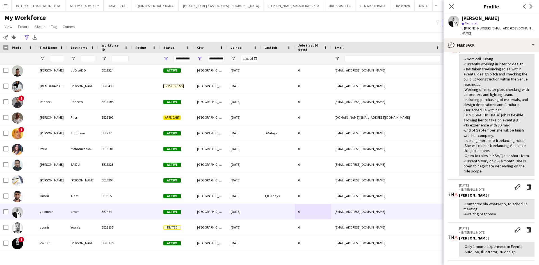
scroll to position [127, 0]
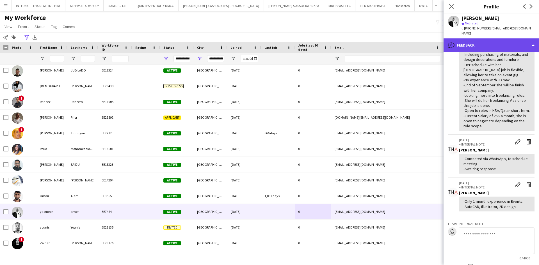
click at [481, 48] on div "bubble-pencil Feedback" at bounding box center [491, 44] width 95 height 13
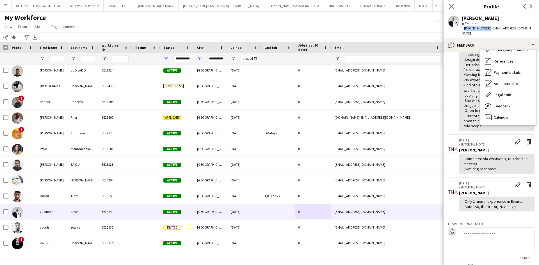
drag, startPoint x: 486, startPoint y: 28, endPoint x: 464, endPoint y: 29, distance: 22.7
click at [464, 29] on span "t. +971585962591" at bounding box center [476, 28] width 29 height 4
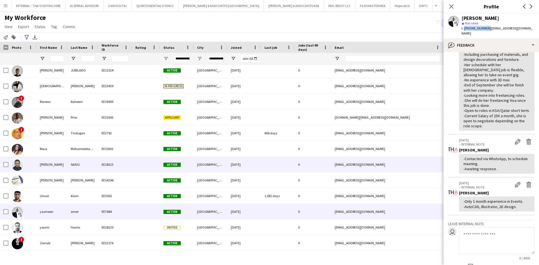
click at [60, 165] on div "SAIFUDHEEN" at bounding box center [52, 164] width 31 height 15
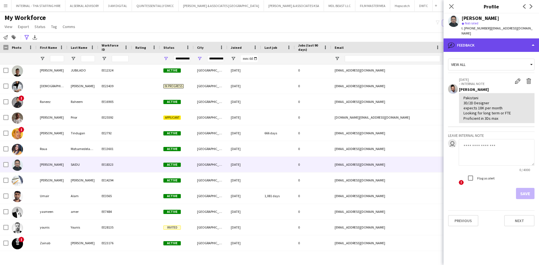
click at [466, 40] on div "bubble-pencil Feedback" at bounding box center [491, 44] width 95 height 13
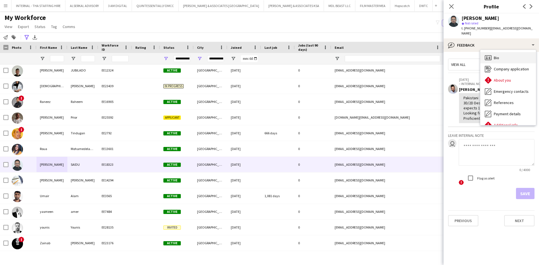
click at [492, 55] on icon at bounding box center [488, 57] width 7 height 5
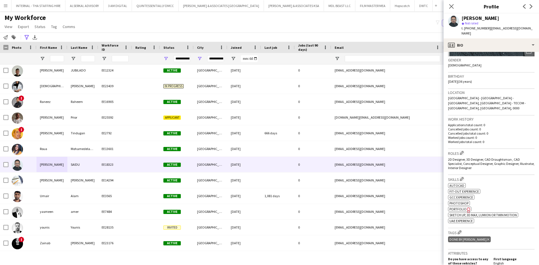
scroll to position [0, 0]
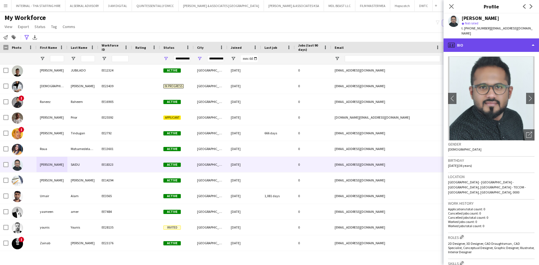
click at [484, 41] on div "profile Bio" at bounding box center [491, 44] width 95 height 13
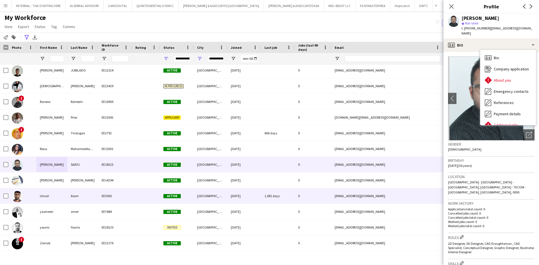
click at [51, 195] on div "Umair" at bounding box center [52, 195] width 31 height 15
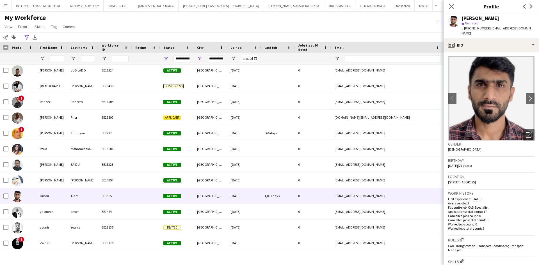
scroll to position [84, 0]
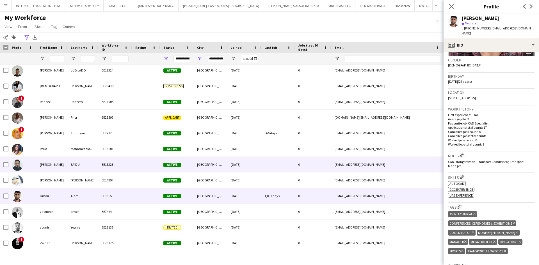
click at [101, 166] on div "EE18323" at bounding box center [115, 164] width 34 height 15
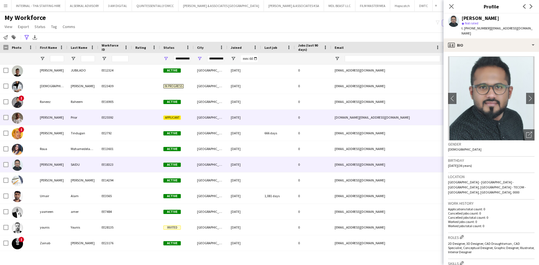
click at [120, 115] on div "EE25592" at bounding box center [115, 117] width 34 height 15
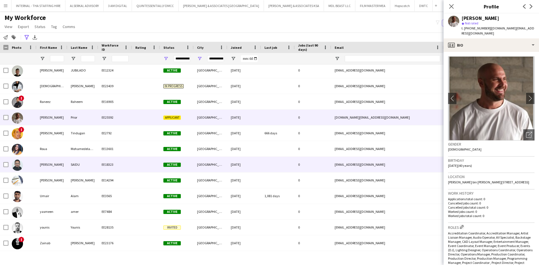
click at [87, 165] on div "SAIDU" at bounding box center [82, 164] width 31 height 15
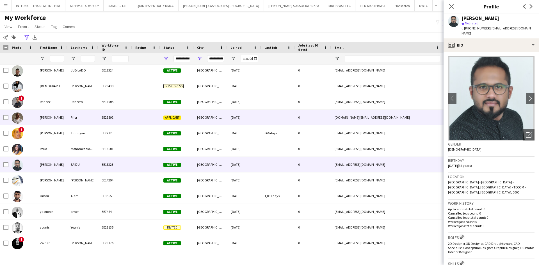
click at [54, 118] on div "Richard" at bounding box center [52, 117] width 31 height 15
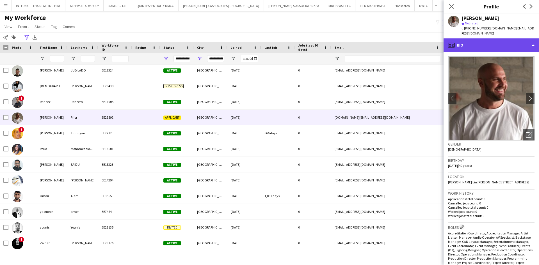
click at [478, 40] on div "profile Bio" at bounding box center [491, 44] width 95 height 13
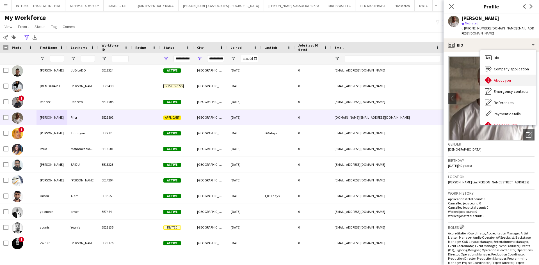
click at [510, 78] on span "About you" at bounding box center [502, 80] width 17 height 5
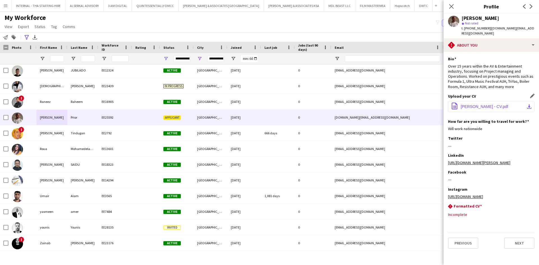
click at [471, 104] on span "Richard Prior - CV.pdf" at bounding box center [484, 106] width 47 height 4
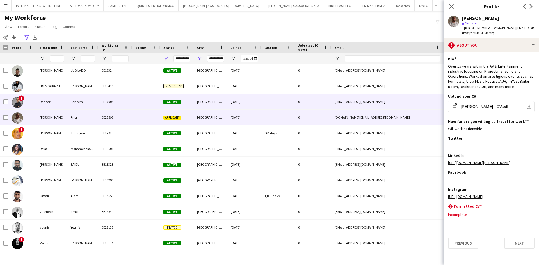
click at [67, 100] on div "Raneez" at bounding box center [52, 101] width 31 height 15
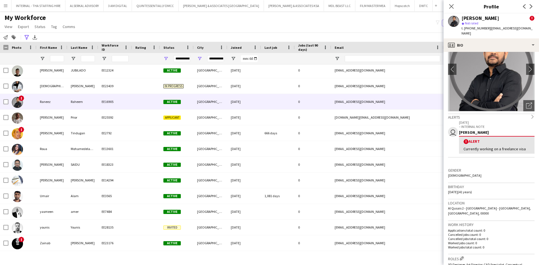
scroll to position [0, 0]
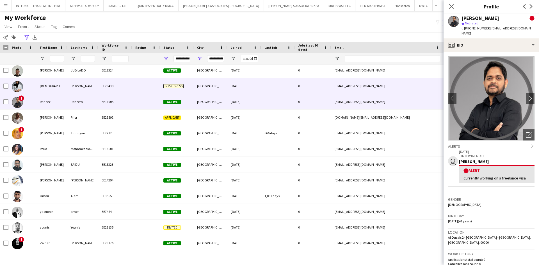
click at [47, 88] on div "Rama" at bounding box center [52, 85] width 31 height 15
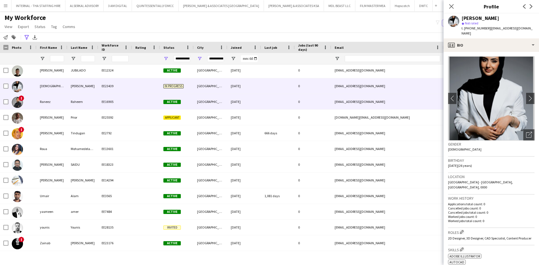
click at [72, 105] on div "Raheem" at bounding box center [82, 101] width 31 height 15
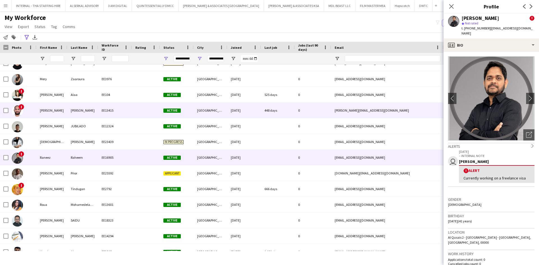
scroll to position [292, 0]
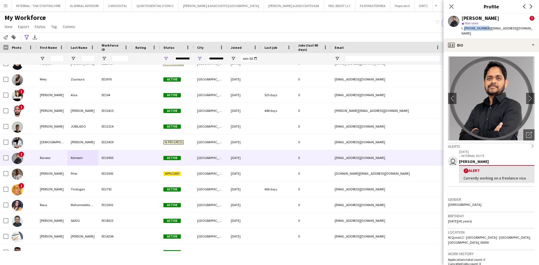
drag, startPoint x: 485, startPoint y: 27, endPoint x: 464, endPoint y: 28, distance: 21.4
click at [464, 28] on span "t. +971554067076" at bounding box center [476, 28] width 29 height 4
click at [485, 28] on span "t. +971554067076" at bounding box center [476, 28] width 29 height 4
drag, startPoint x: 486, startPoint y: 28, endPoint x: 464, endPoint y: 26, distance: 21.4
click at [464, 26] on span "t. +971554067076" at bounding box center [476, 28] width 29 height 4
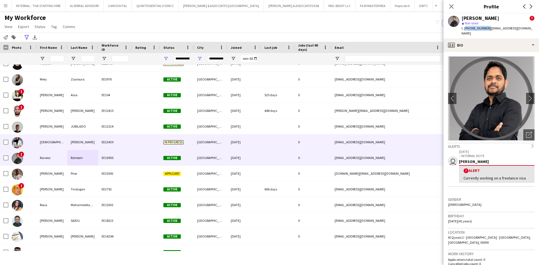
click at [42, 142] on div "Rama" at bounding box center [52, 141] width 31 height 15
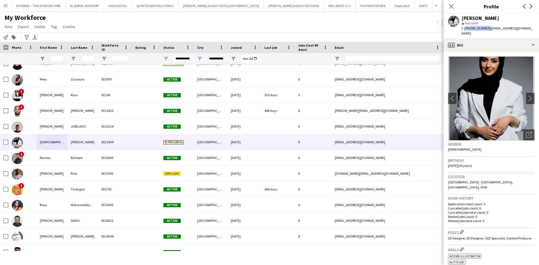
drag, startPoint x: 486, startPoint y: 28, endPoint x: 464, endPoint y: 32, distance: 22.0
click at [464, 32] on div "Rama Alhammouri star Not rated t. +971521967130 | ramaqlh@gmail.com" at bounding box center [491, 25] width 95 height 25
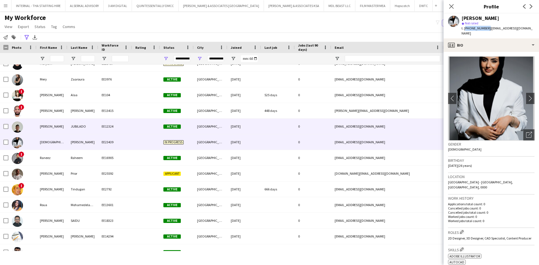
click at [55, 124] on div "PETE" at bounding box center [52, 126] width 31 height 15
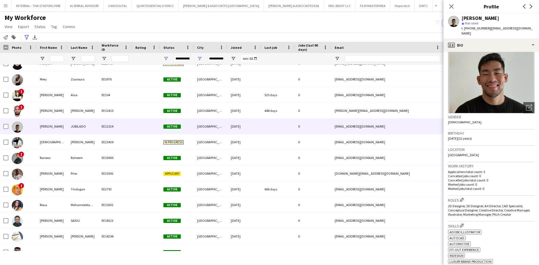
scroll to position [56, 0]
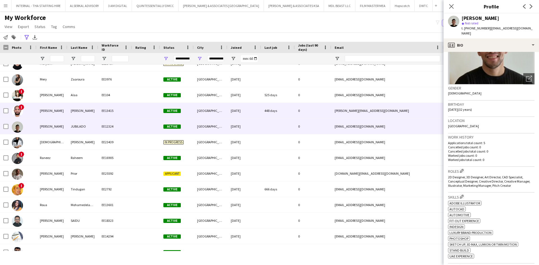
click at [39, 108] on div "Musthafa" at bounding box center [52, 110] width 31 height 15
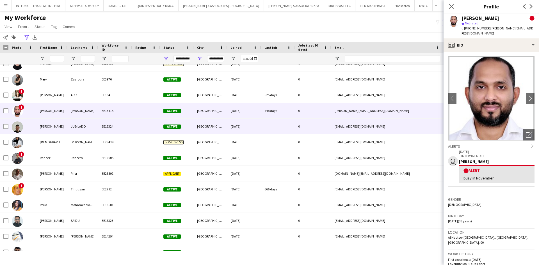
click at [124, 130] on div "EE12324" at bounding box center [115, 126] width 34 height 15
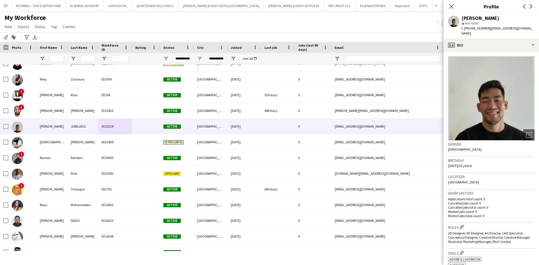
drag, startPoint x: 487, startPoint y: 28, endPoint x: 464, endPoint y: 28, distance: 22.2
click at [464, 28] on div "t. +971543022427 | petejubilado.dxb@gmail.com" at bounding box center [498, 31] width 73 height 10
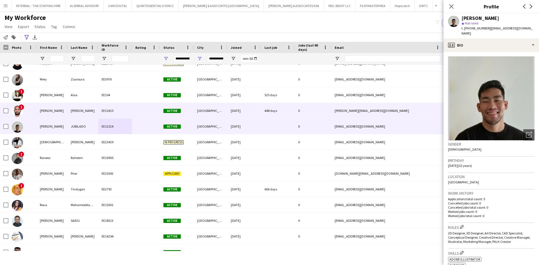
click at [57, 112] on div "Musthafa" at bounding box center [52, 110] width 31 height 15
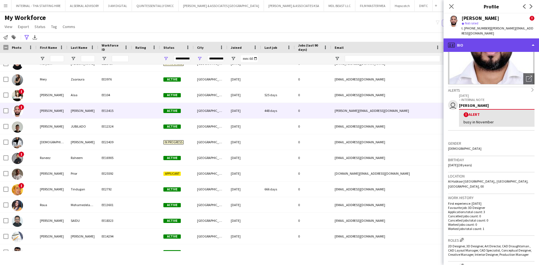
click at [480, 40] on div "profile Bio" at bounding box center [491, 44] width 95 height 13
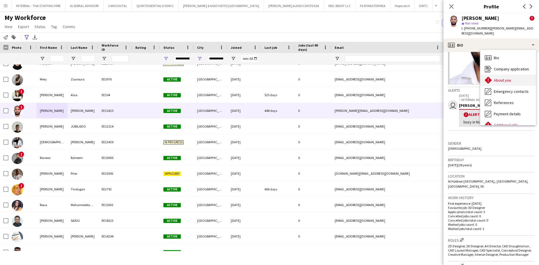
click at [505, 78] on span "About you" at bounding box center [502, 80] width 17 height 5
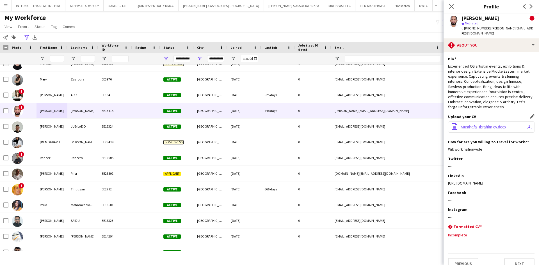
click at [473, 125] on span "Musthafa_Ibrahim cv.docx" at bounding box center [483, 127] width 45 height 4
drag, startPoint x: 485, startPoint y: 29, endPoint x: 467, endPoint y: 32, distance: 18.8
click at [465, 30] on span "t. +971523521315" at bounding box center [476, 28] width 29 height 4
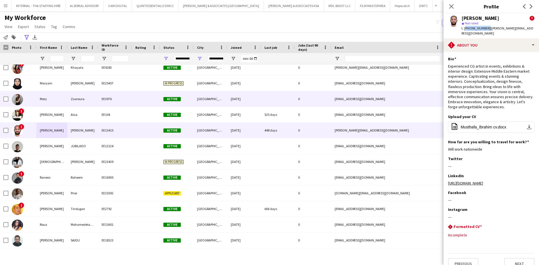
scroll to position [264, 0]
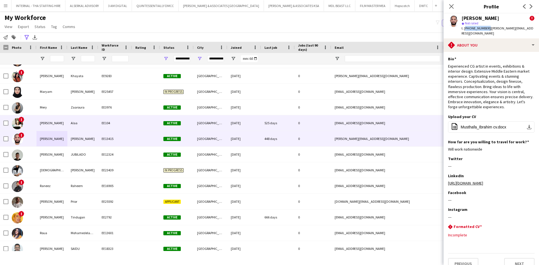
click at [60, 122] on div "Mohamed" at bounding box center [52, 122] width 31 height 15
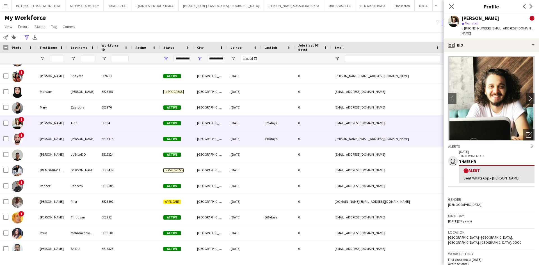
click at [54, 140] on div "Musthafa" at bounding box center [52, 138] width 31 height 15
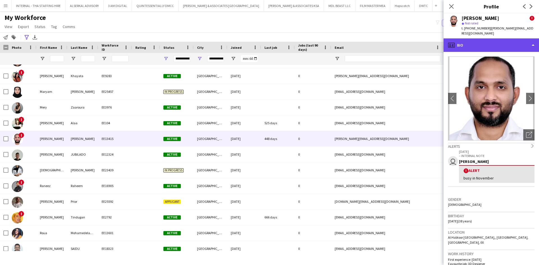
click at [483, 40] on div "profile Bio" at bounding box center [491, 44] width 95 height 13
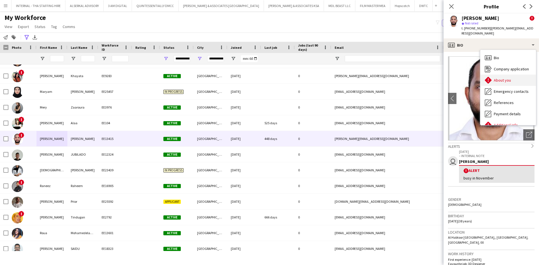
click at [505, 78] on span "About you" at bounding box center [502, 80] width 17 height 5
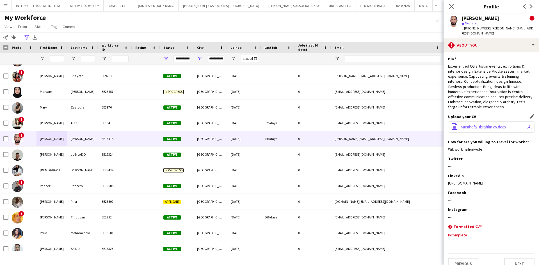
click at [482, 125] on span "Musthafa_Ibrahim cv.docx" at bounding box center [483, 127] width 45 height 4
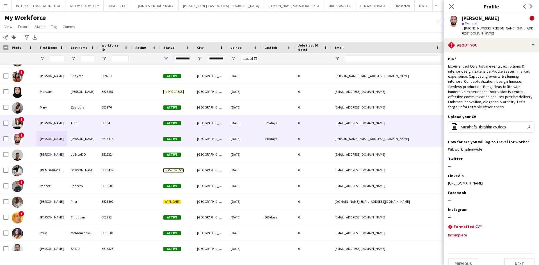
drag, startPoint x: 79, startPoint y: 122, endPoint x: 112, endPoint y: 129, distance: 34.2
click at [79, 122] on div "Alaa" at bounding box center [82, 122] width 31 height 15
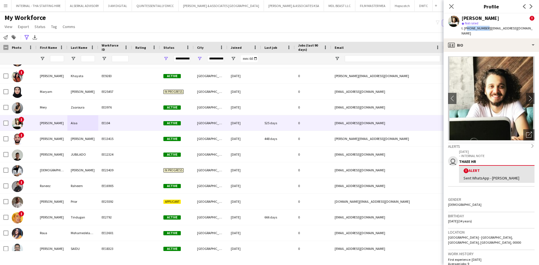
drag, startPoint x: 485, startPoint y: 27, endPoint x: 466, endPoint y: 27, distance: 18.8
click at [466, 27] on span "t. +971585850991" at bounding box center [476, 28] width 29 height 4
drag, startPoint x: 486, startPoint y: 27, endPoint x: 464, endPoint y: 29, distance: 22.3
click at [464, 29] on span "t. +971585850991" at bounding box center [476, 28] width 29 height 4
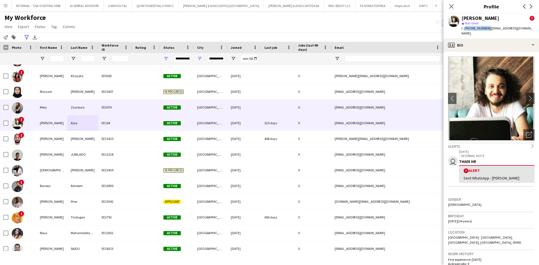
click at [58, 105] on div "Mery" at bounding box center [52, 107] width 31 height 15
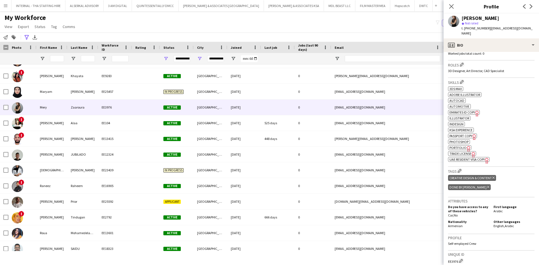
scroll to position [168, 0]
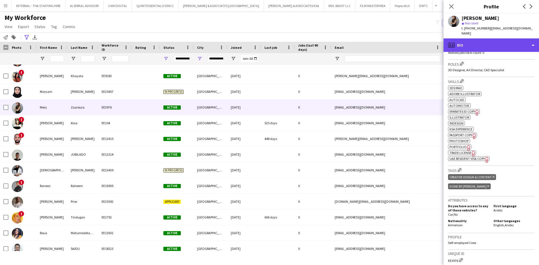
click at [474, 38] on div "profile Bio" at bounding box center [491, 44] width 95 height 13
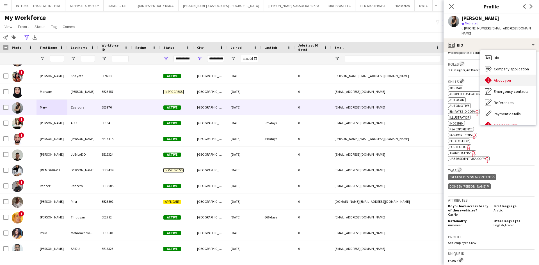
click at [500, 78] on span "About you" at bounding box center [502, 80] width 17 height 5
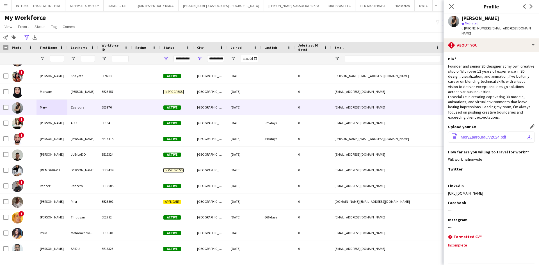
click at [475, 135] on span "MeryZaarouraCV2024.pdf" at bounding box center [483, 137] width 45 height 4
drag, startPoint x: 485, startPoint y: 29, endPoint x: 469, endPoint y: 30, distance: 16.6
click at [467, 28] on span "t. +971558517553" at bounding box center [476, 28] width 29 height 4
drag, startPoint x: 487, startPoint y: 29, endPoint x: 464, endPoint y: 30, distance: 22.8
click at [464, 30] on div "t. +971558517553 | mery.z@meryzaaroura.com" at bounding box center [498, 31] width 73 height 10
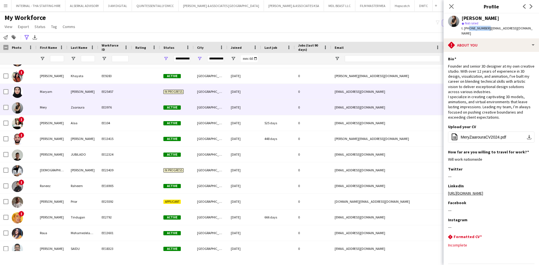
click at [42, 87] on div "Maryam" at bounding box center [52, 91] width 31 height 15
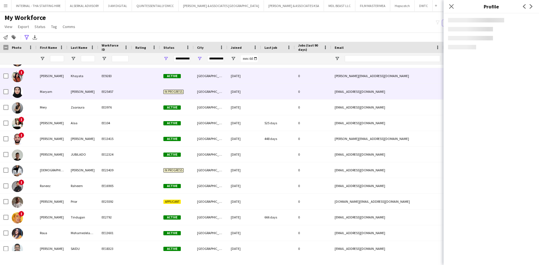
click at [51, 77] on div "Marla" at bounding box center [52, 75] width 31 height 15
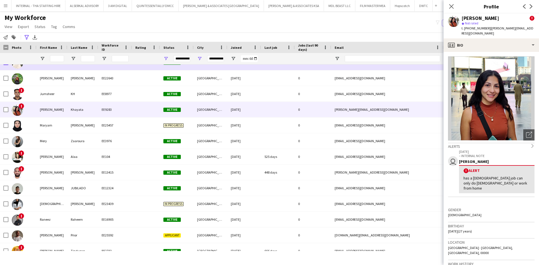
scroll to position [179, 0]
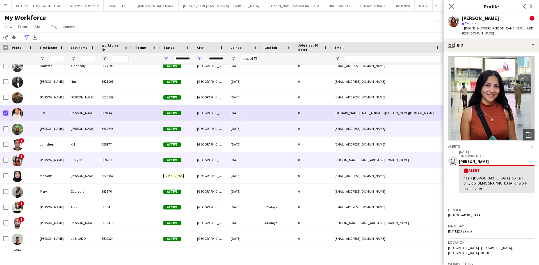
click at [64, 133] on div "[PERSON_NAME]" at bounding box center [52, 128] width 31 height 15
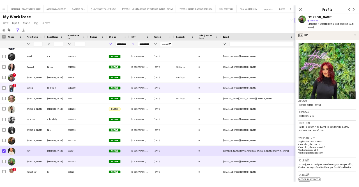
scroll to position [67, 0]
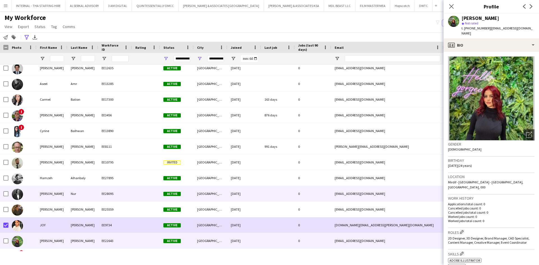
click at [54, 192] on div "[PERSON_NAME]" at bounding box center [52, 193] width 31 height 15
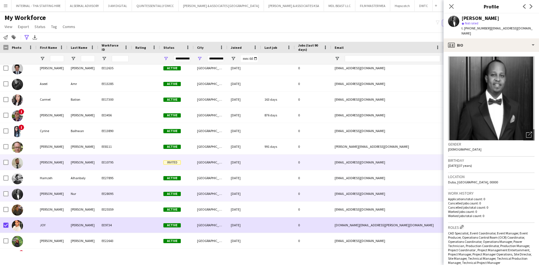
click at [60, 157] on div "[PERSON_NAME]" at bounding box center [52, 162] width 31 height 15
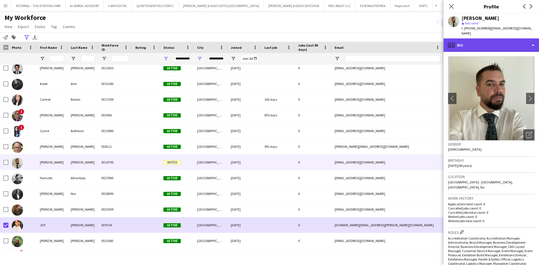
click at [472, 42] on div "profile Bio" at bounding box center [491, 44] width 95 height 13
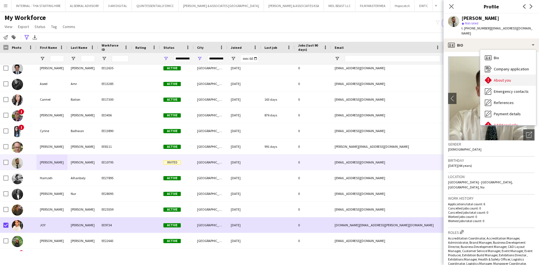
click at [503, 78] on span "About you" at bounding box center [502, 80] width 17 height 5
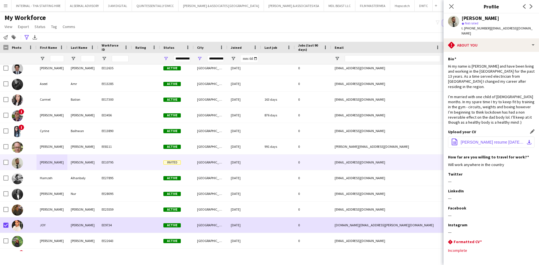
click at [496, 140] on span "derek brady resume may 2023.pdf" at bounding box center [492, 142] width 63 height 4
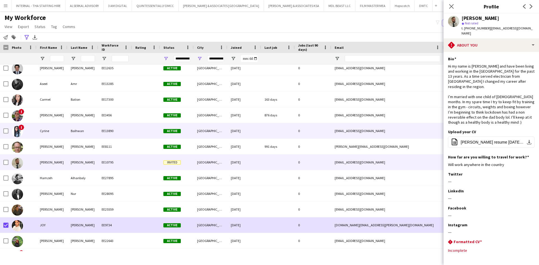
click at [57, 134] on div "Cyrine" at bounding box center [52, 130] width 31 height 15
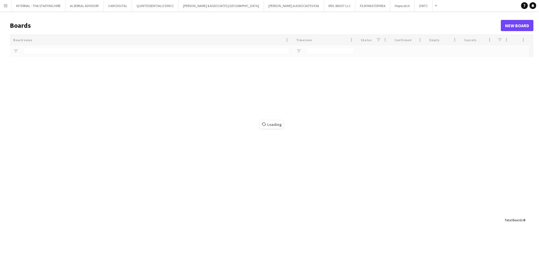
type input "****"
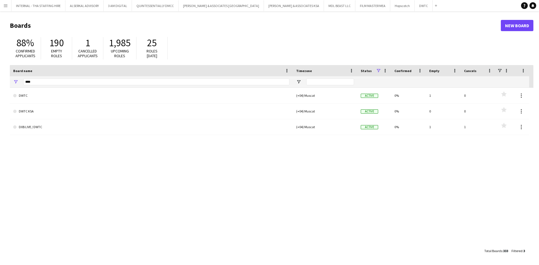
click at [5, 6] on app-icon "Menu" at bounding box center [5, 5] width 4 height 4
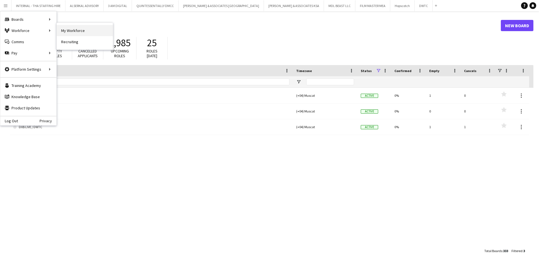
click at [82, 29] on link "My Workforce" at bounding box center [85, 30] width 56 height 11
